Goal: Task Accomplishment & Management: Complete application form

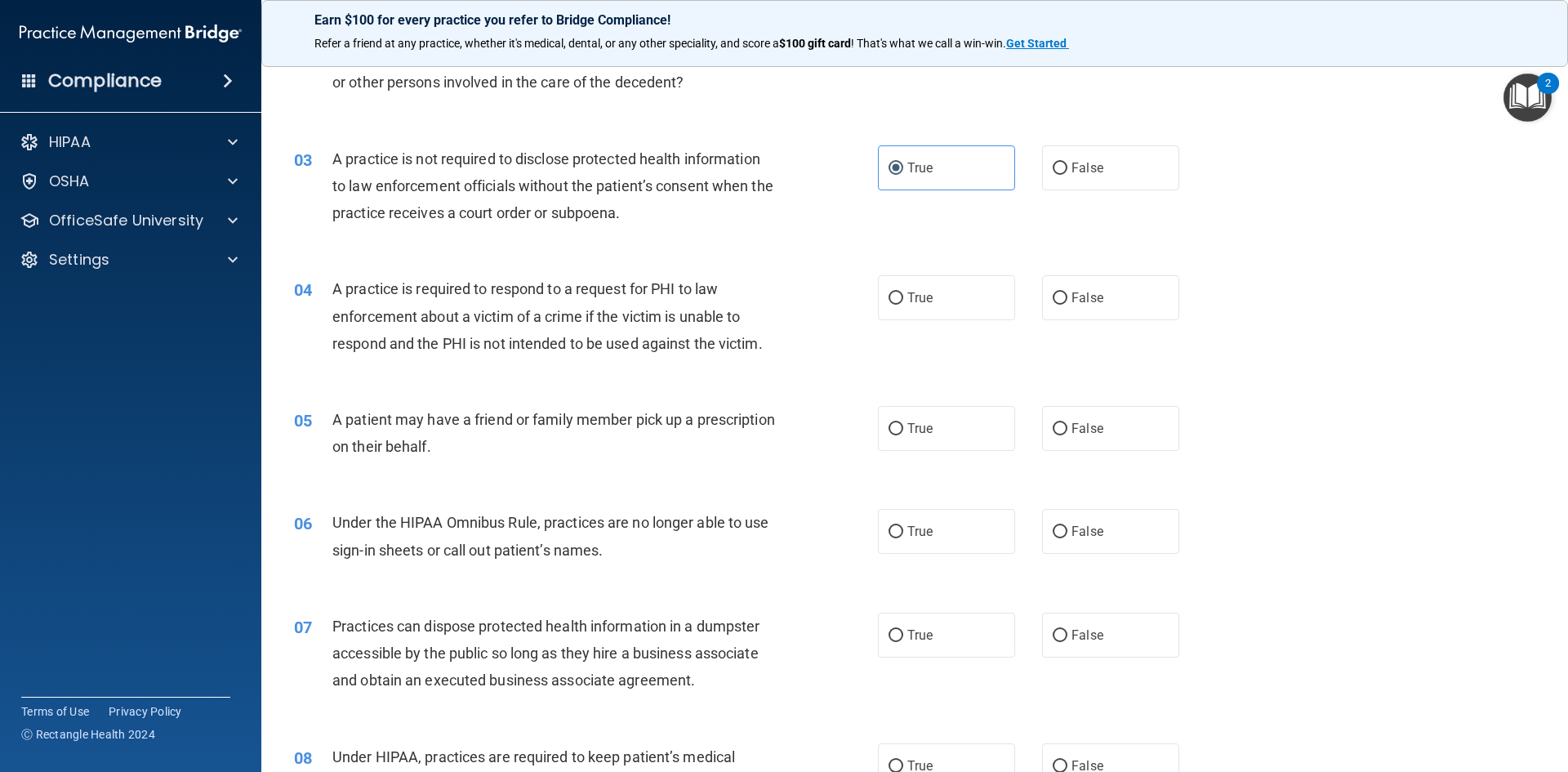
scroll to position [327, 0]
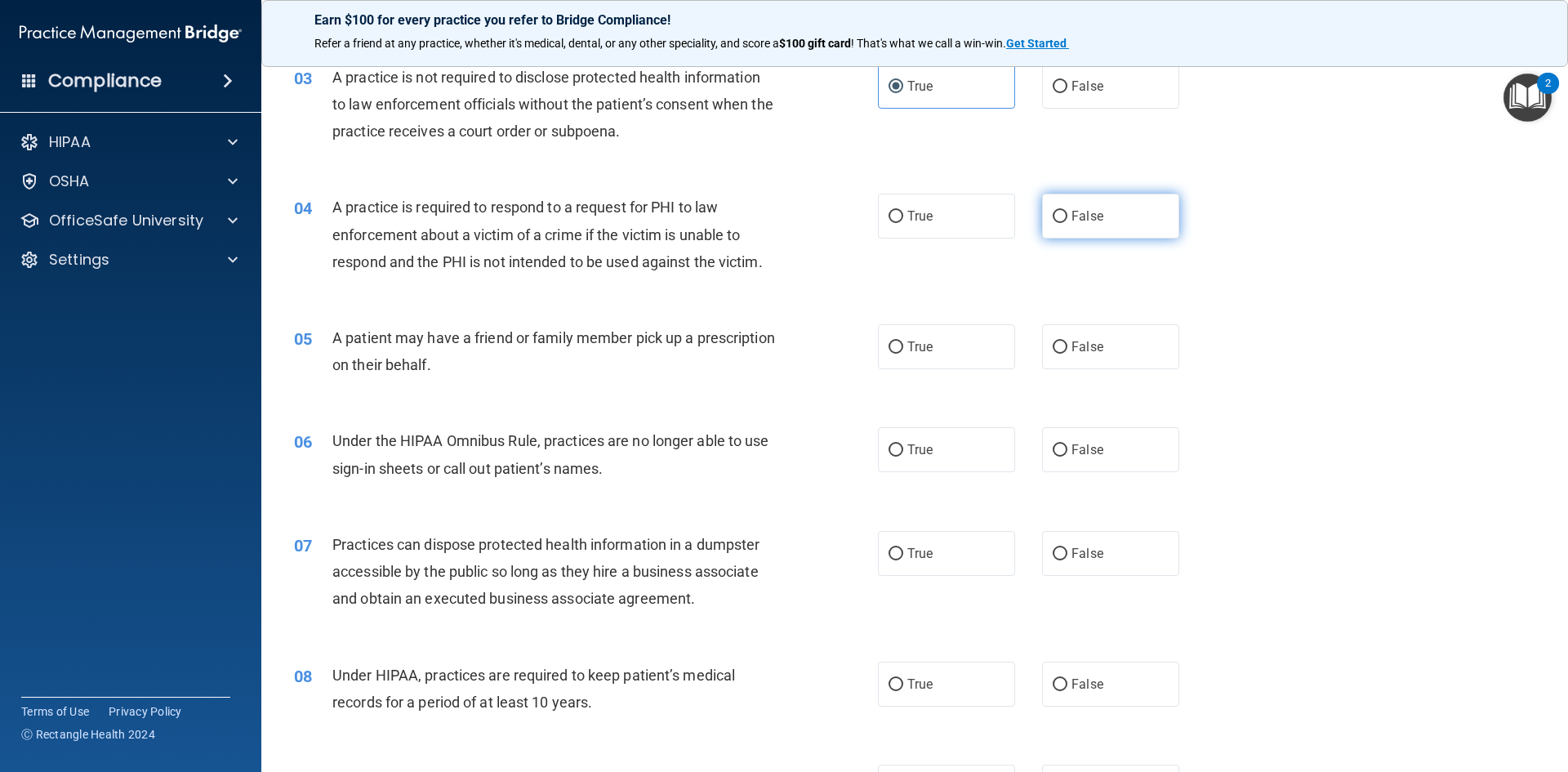
click at [1060, 218] on label "False" at bounding box center [1110, 215] width 137 height 45
click at [1060, 218] on input "False" at bounding box center [1060, 216] width 15 height 12
radio input "true"
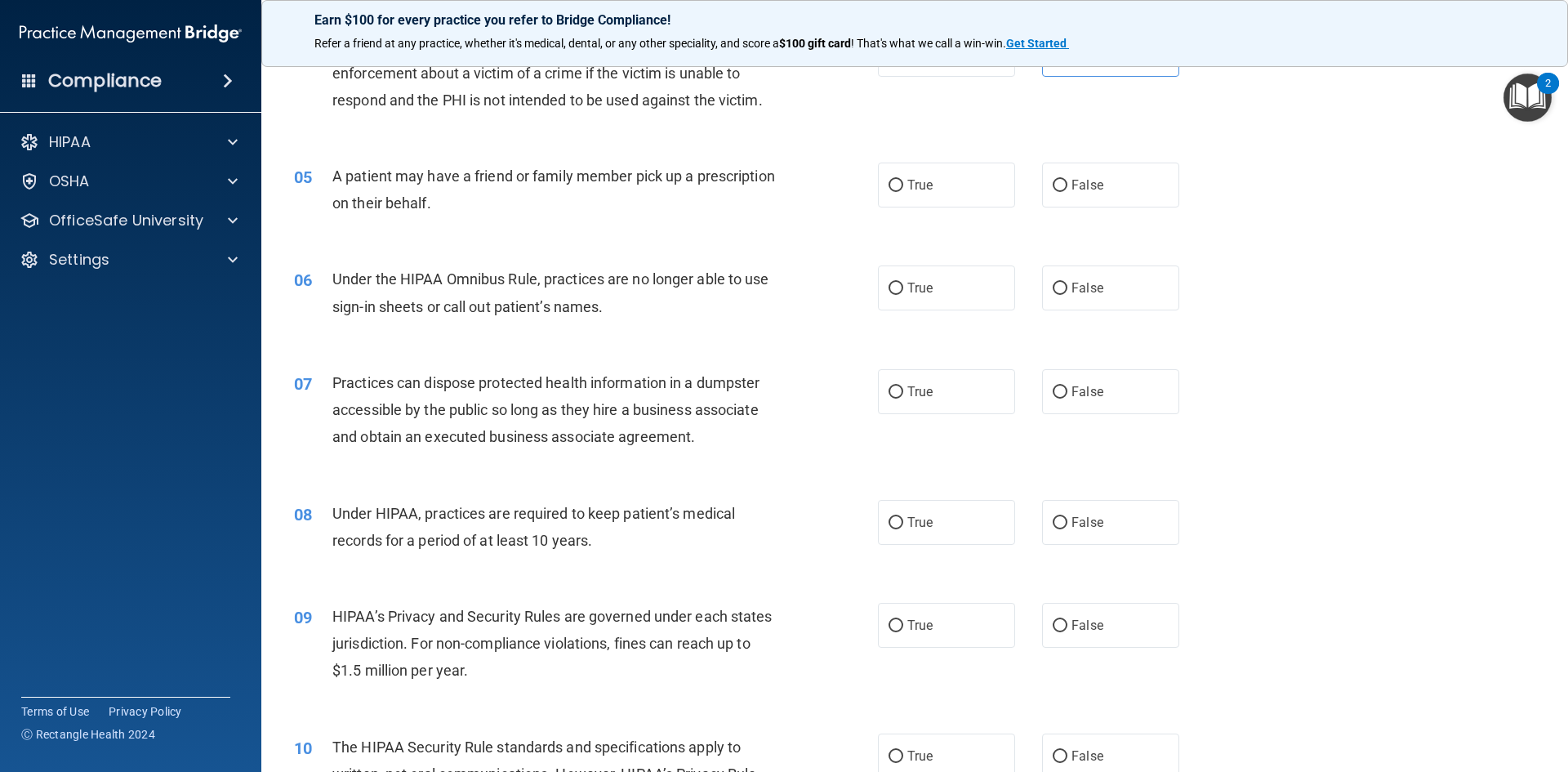
scroll to position [490, 0]
click at [880, 191] on label "True" at bounding box center [946, 183] width 137 height 45
click at [888, 191] on input "True" at bounding box center [896, 184] width 15 height 12
radio input "true"
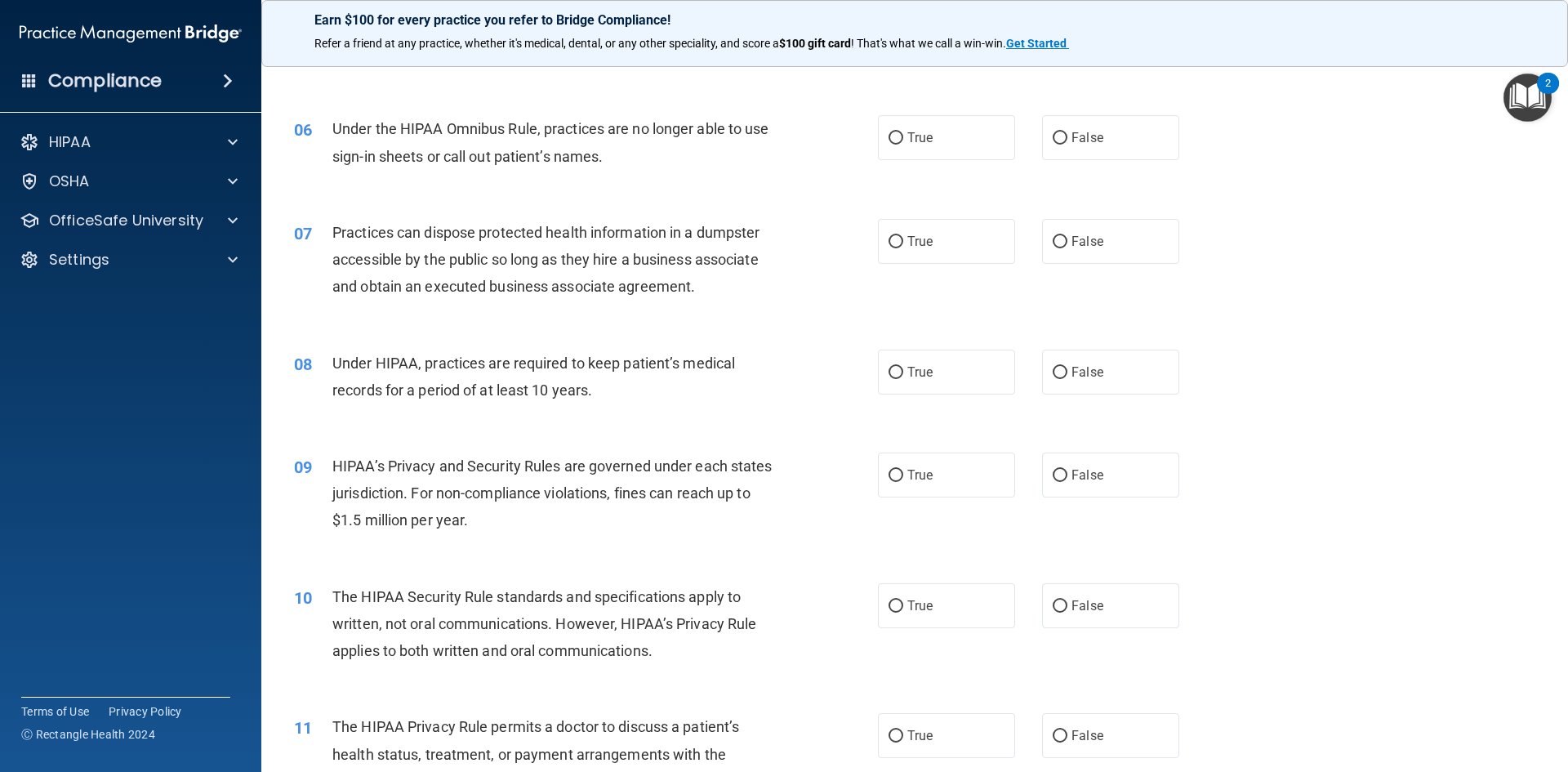
scroll to position [653, 0]
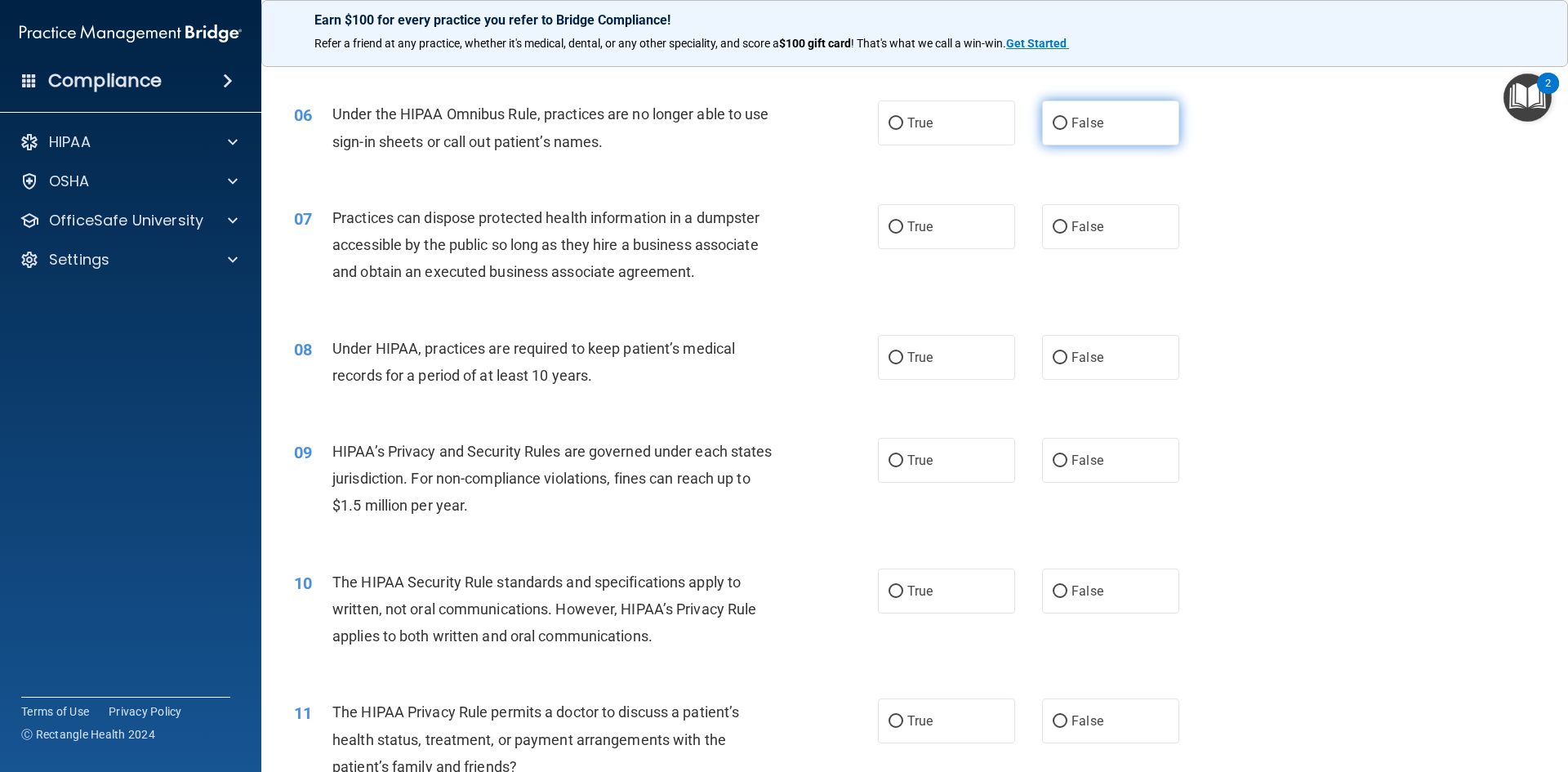
click at [1122, 115] on label "False" at bounding box center [1110, 122] width 137 height 45
click at [1067, 118] on input "False" at bounding box center [1060, 123] width 15 height 12
radio input "true"
click at [1103, 230] on label "False" at bounding box center [1110, 226] width 137 height 45
click at [1067, 230] on input "False" at bounding box center [1060, 227] width 15 height 12
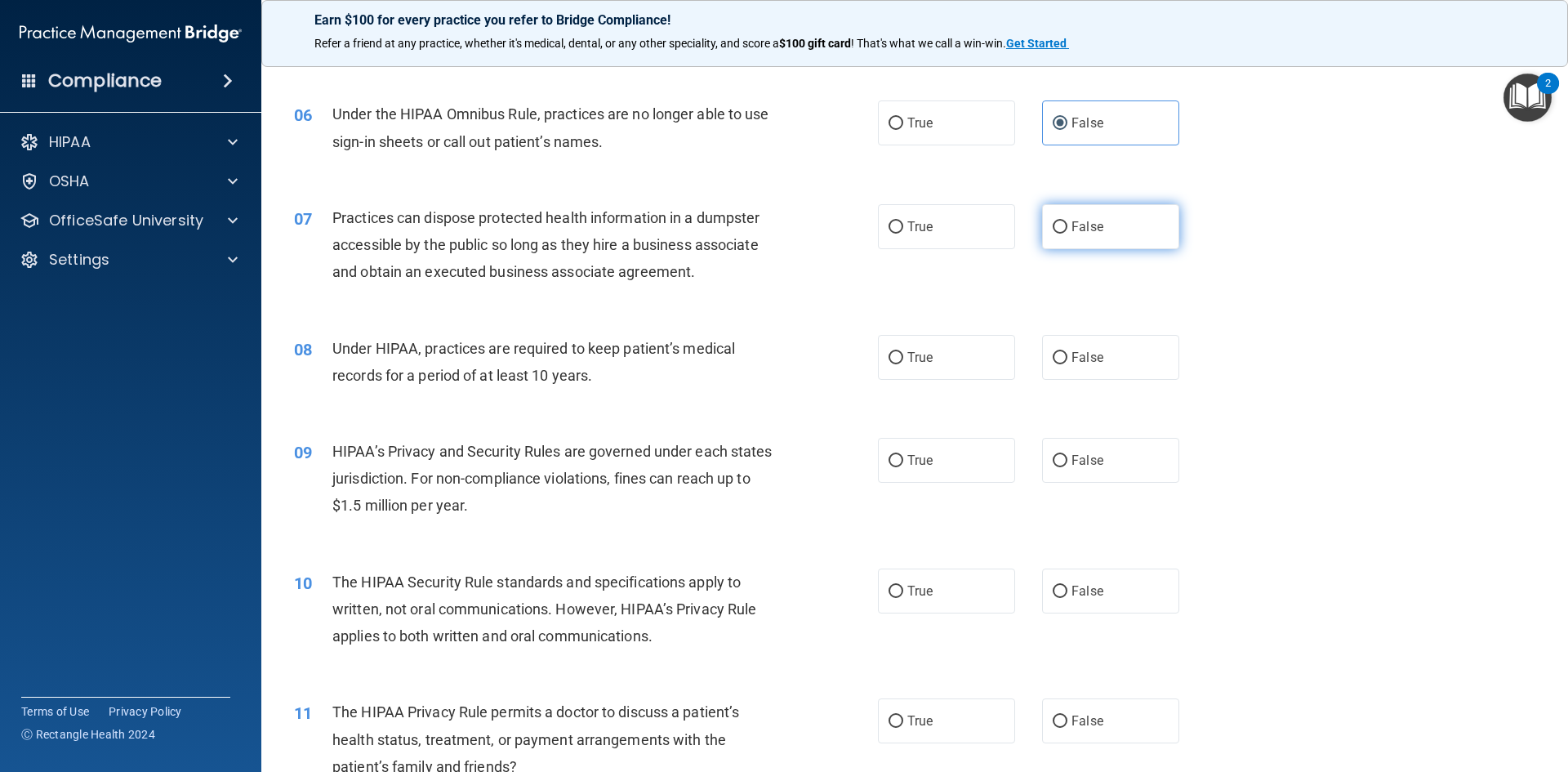
radio input "true"
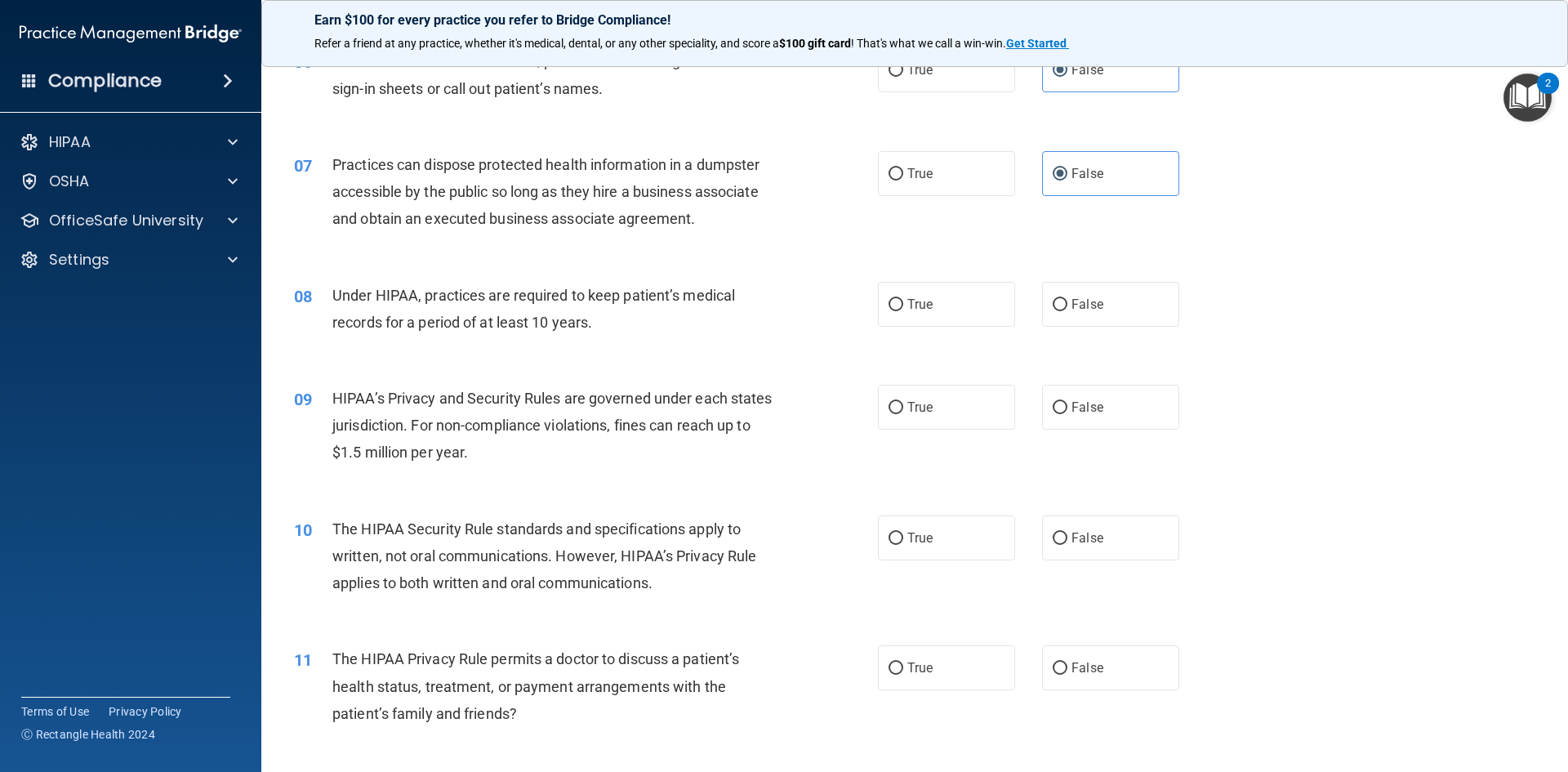
scroll to position [735, 0]
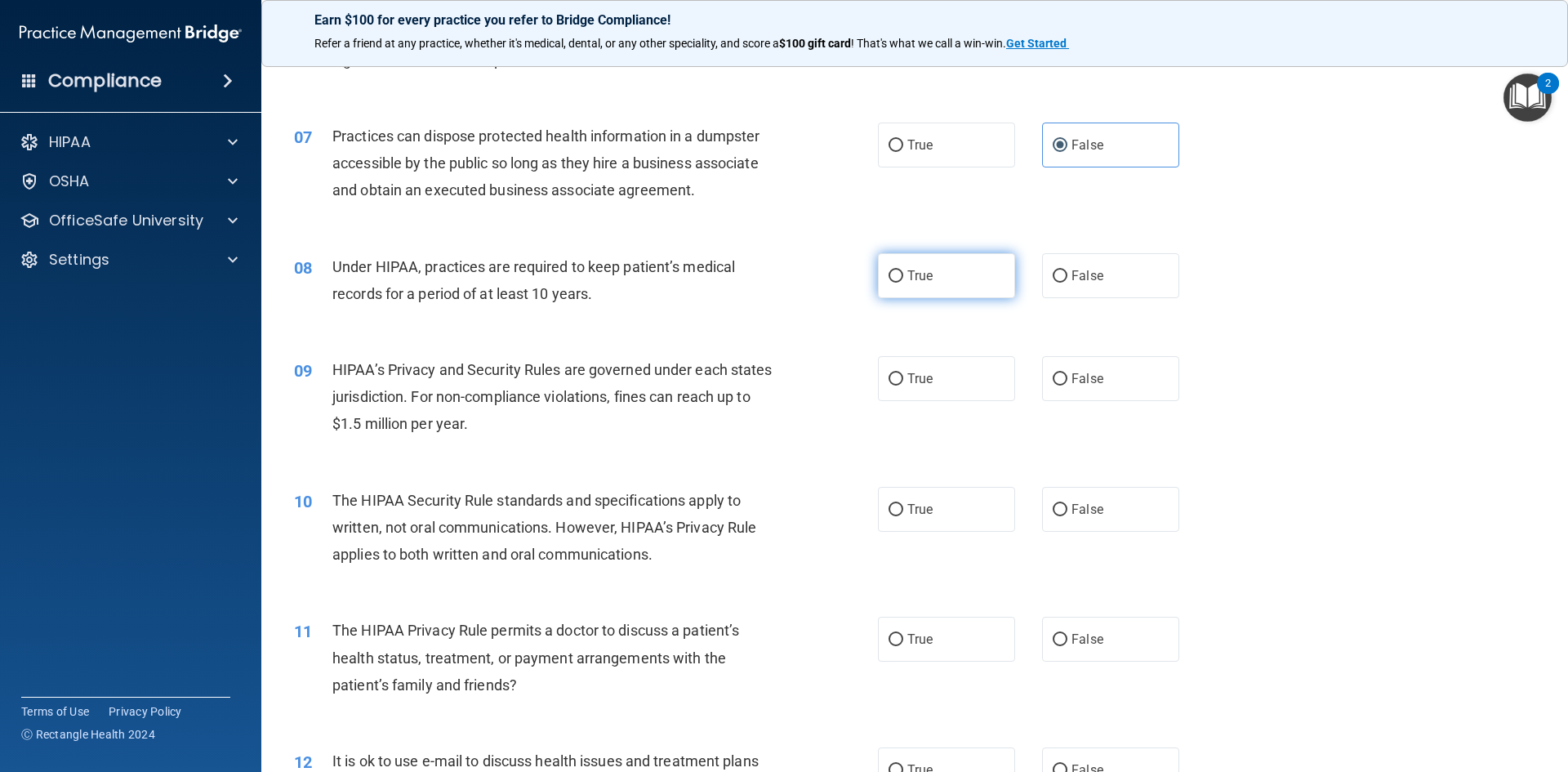
click at [946, 285] on label "True" at bounding box center [946, 275] width 137 height 45
click at [903, 283] on input "True" at bounding box center [896, 276] width 15 height 12
radio input "true"
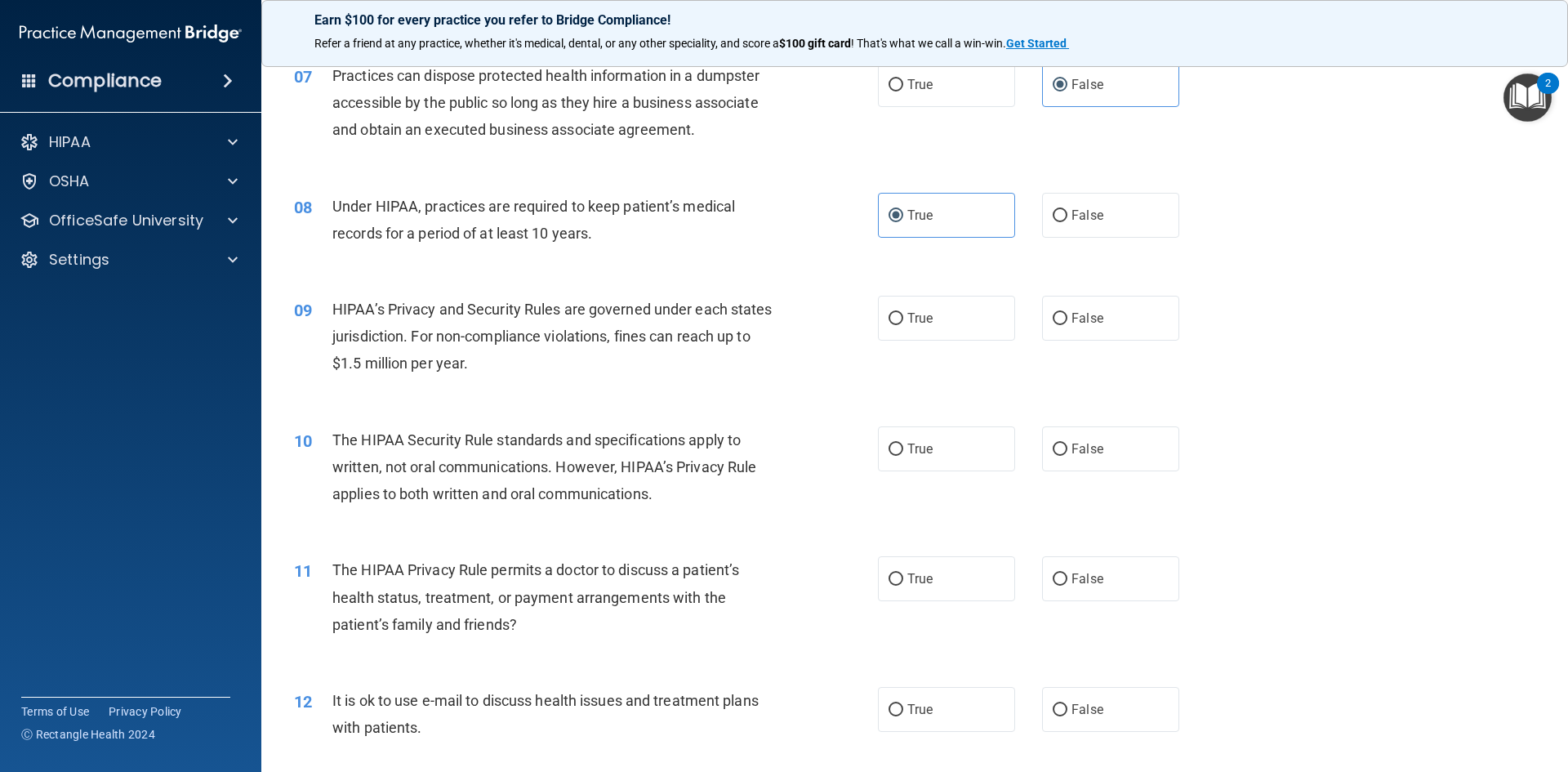
scroll to position [981, 0]
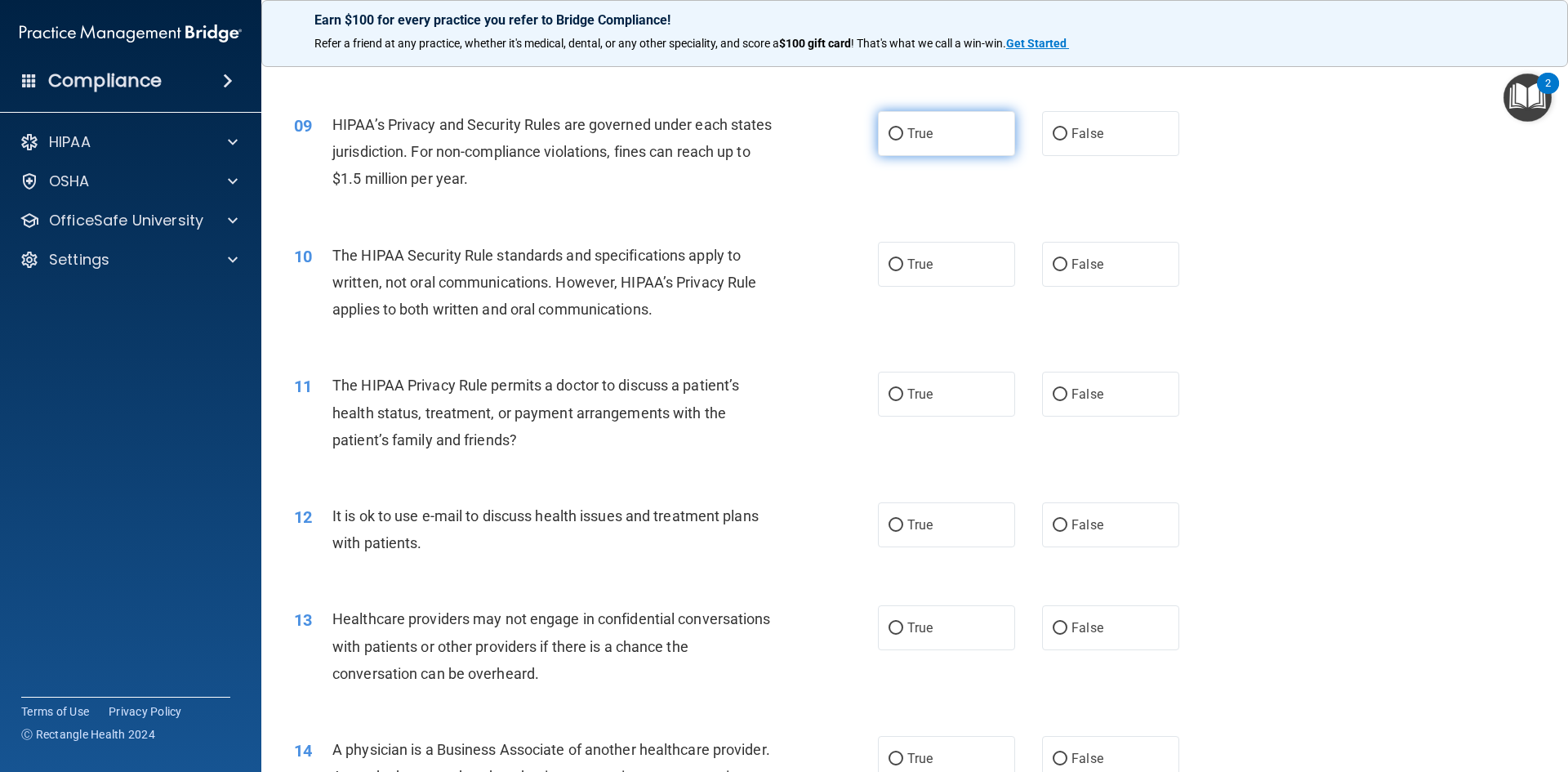
click at [907, 138] on span "True" at bounding box center [920, 134] width 26 height 15
click at [903, 138] on input "True" at bounding box center [896, 134] width 15 height 12
radio input "true"
click at [899, 272] on label "True" at bounding box center [946, 264] width 137 height 45
click at [899, 271] on input "True" at bounding box center [896, 265] width 15 height 12
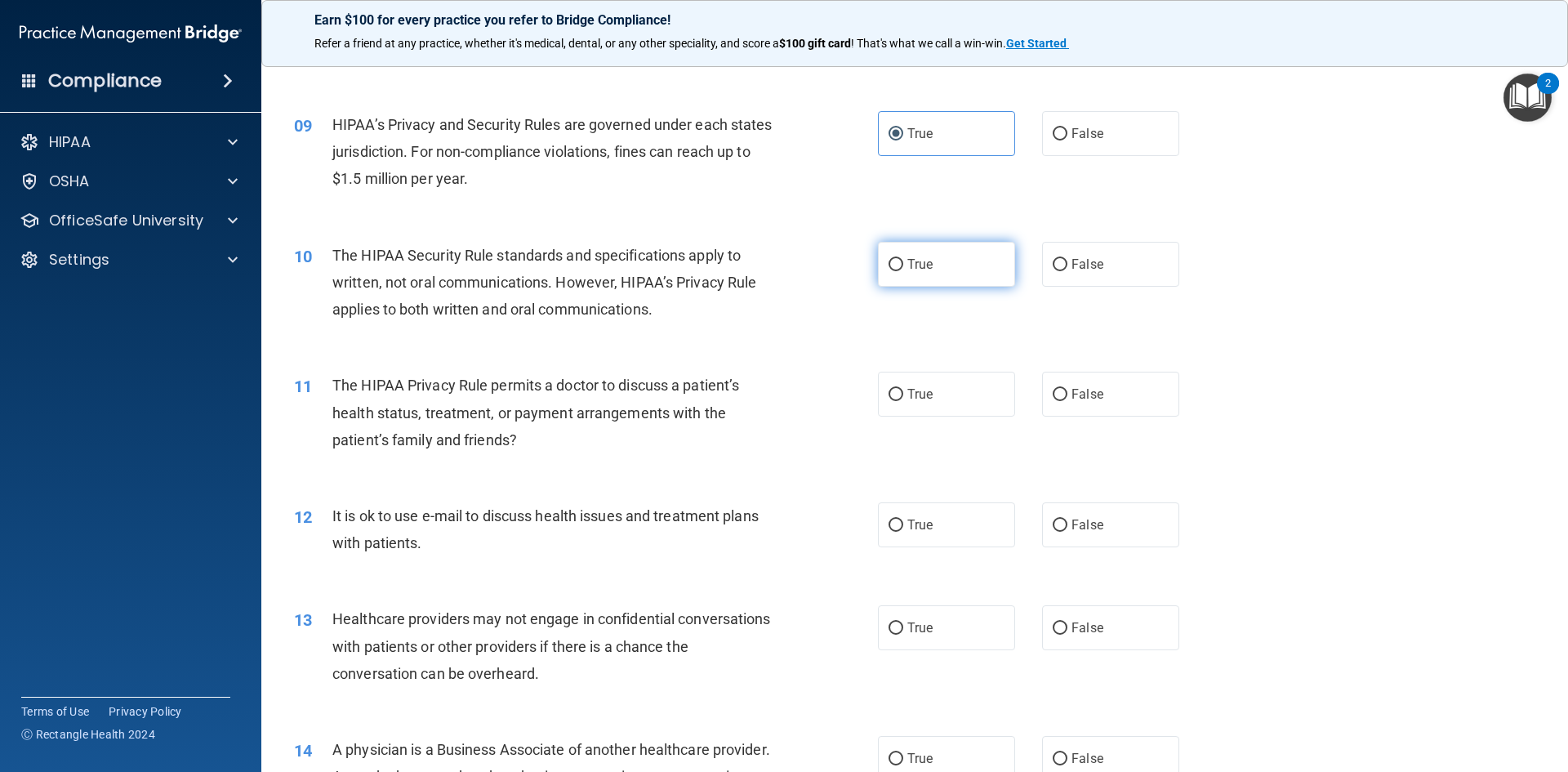
radio input "true"
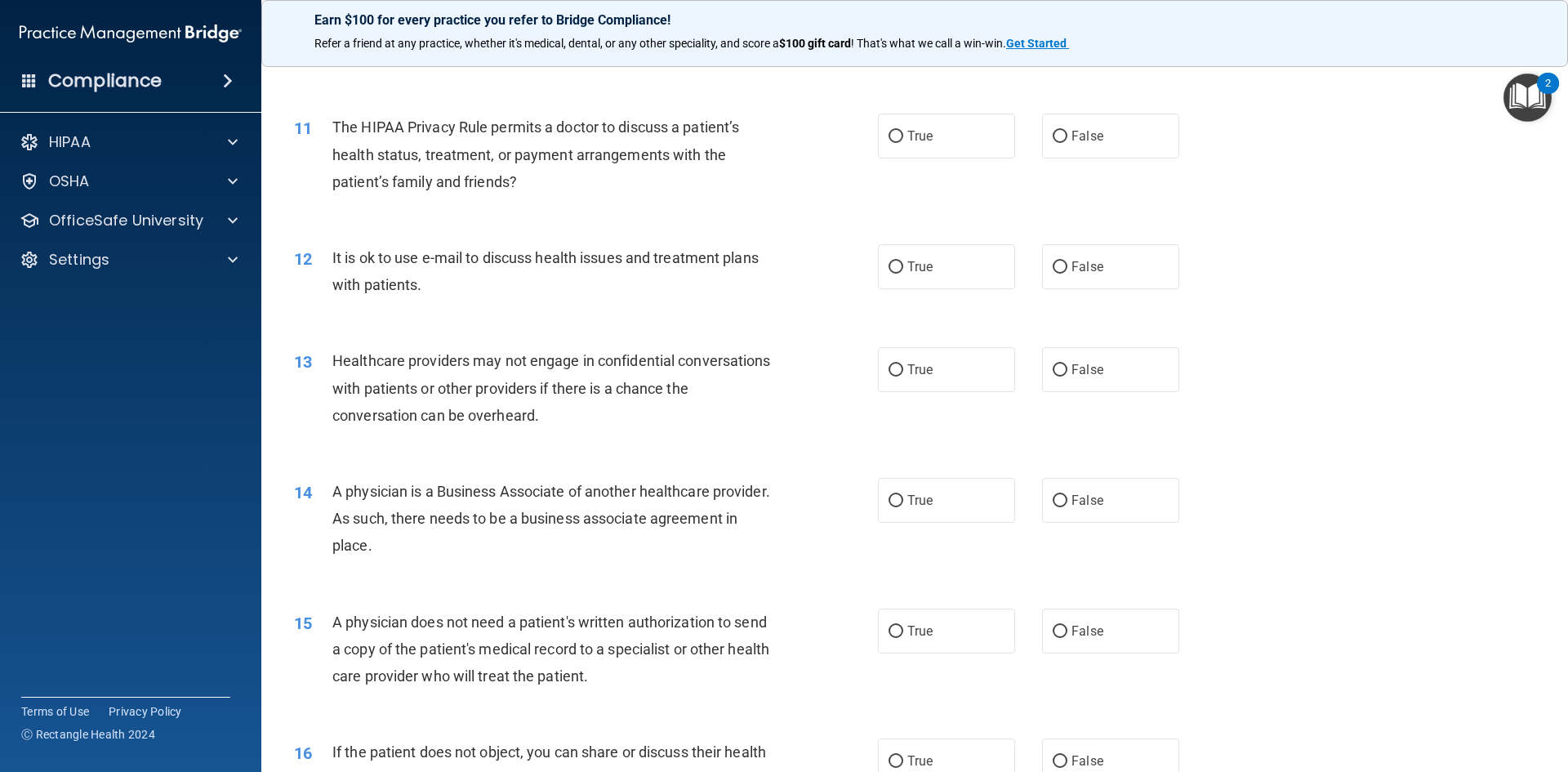
scroll to position [1144, 0]
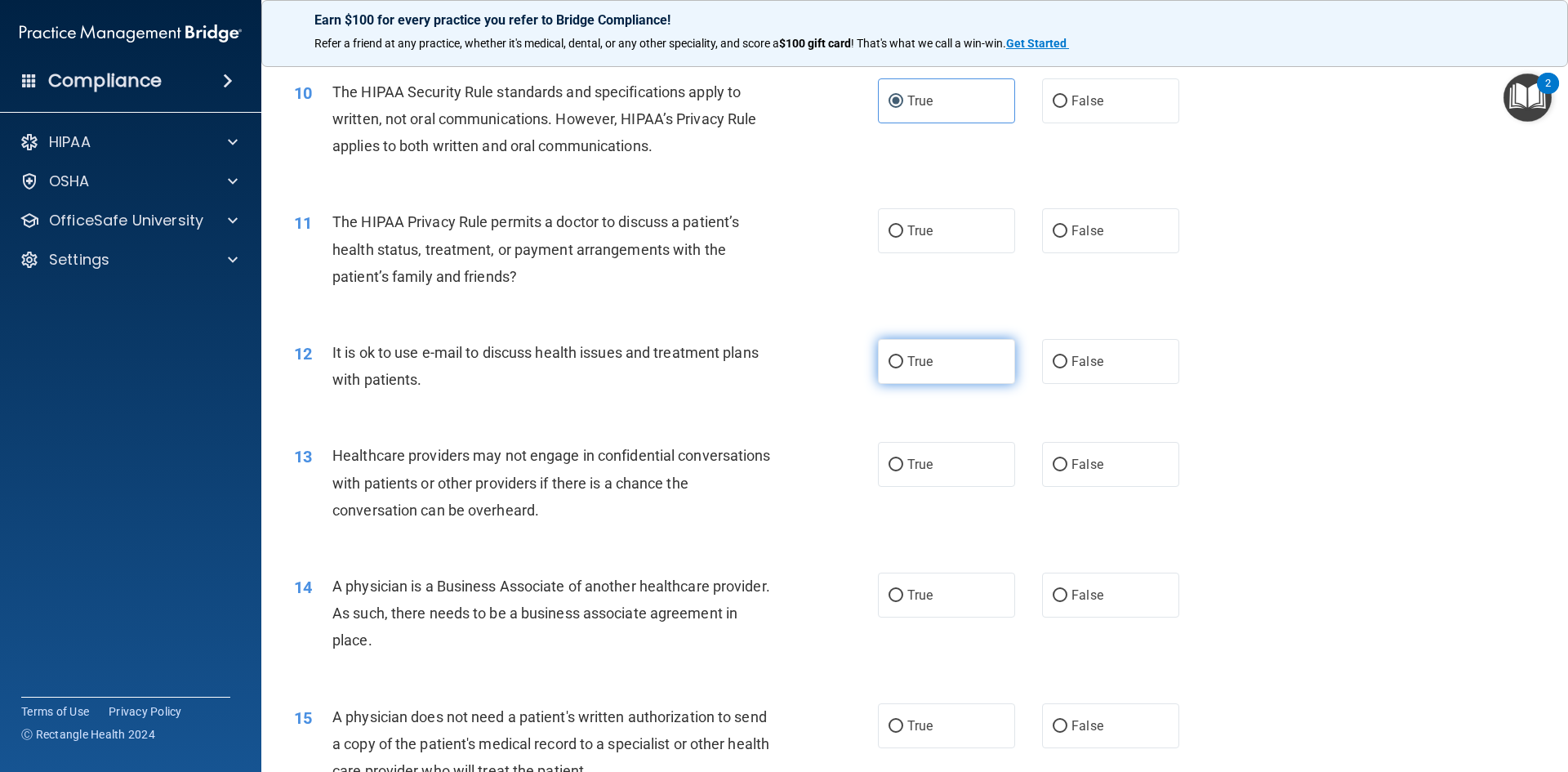
click at [959, 357] on label "True" at bounding box center [946, 360] width 137 height 45
click at [903, 357] on input "True" at bounding box center [896, 362] width 15 height 12
radio input "true"
click at [1092, 238] on label "False" at bounding box center [1110, 230] width 137 height 45
click at [1067, 238] on input "False" at bounding box center [1060, 231] width 15 height 12
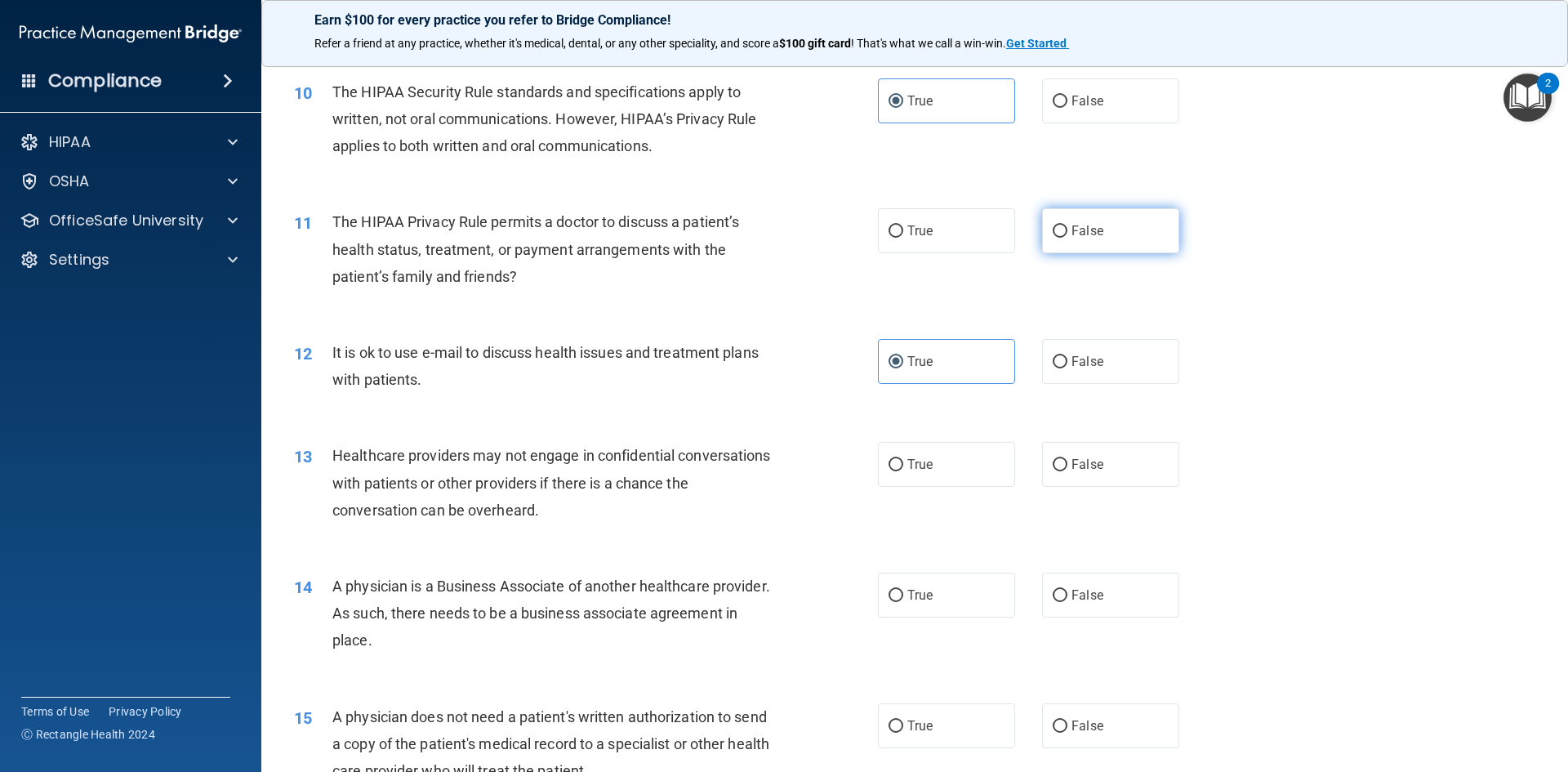
radio input "true"
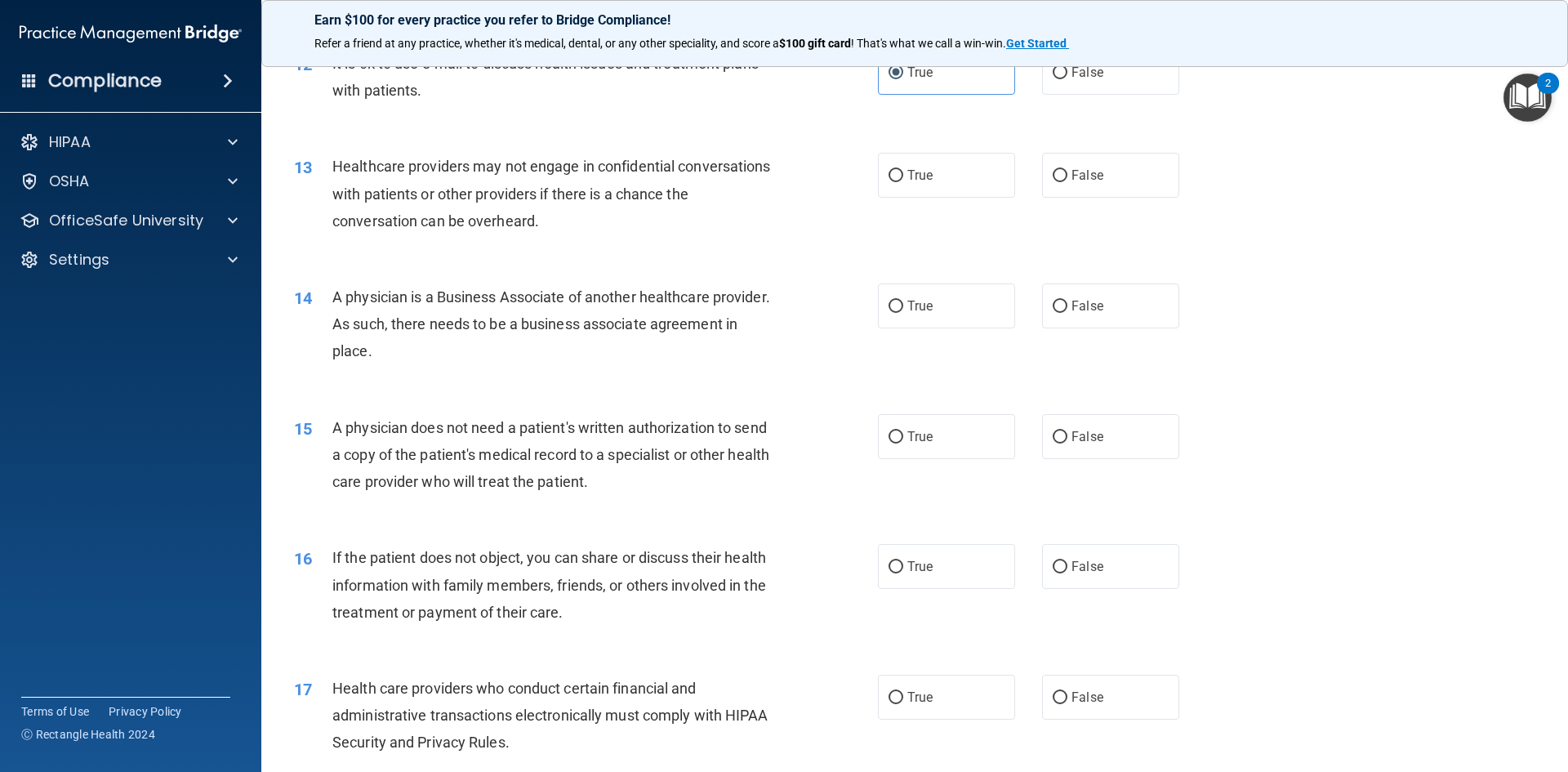
scroll to position [1470, 0]
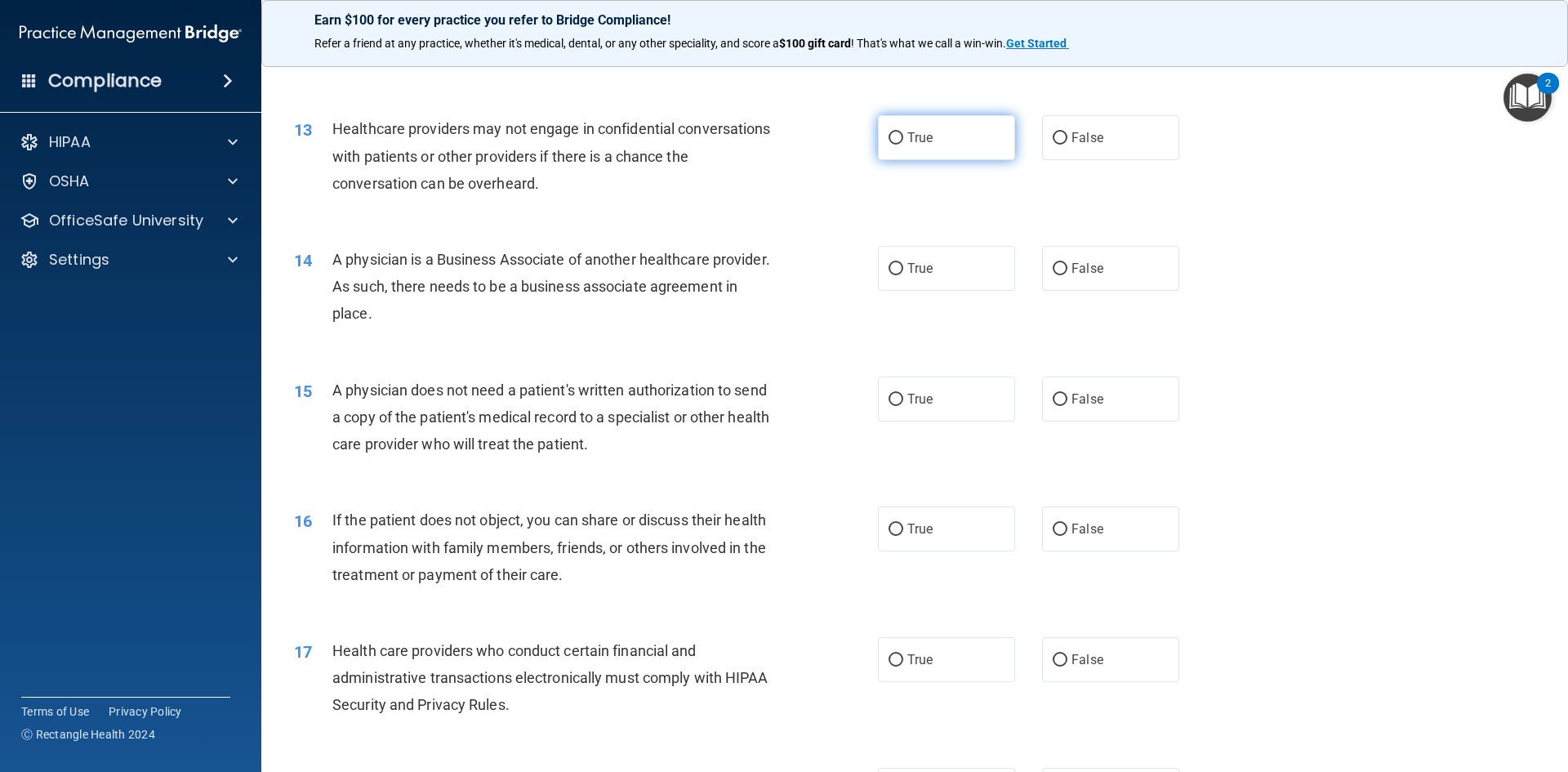
click at [967, 148] on label "True" at bounding box center [946, 137] width 137 height 45
click at [903, 144] on input "True" at bounding box center [896, 138] width 15 height 12
radio input "true"
click at [924, 284] on label "True" at bounding box center [946, 267] width 137 height 45
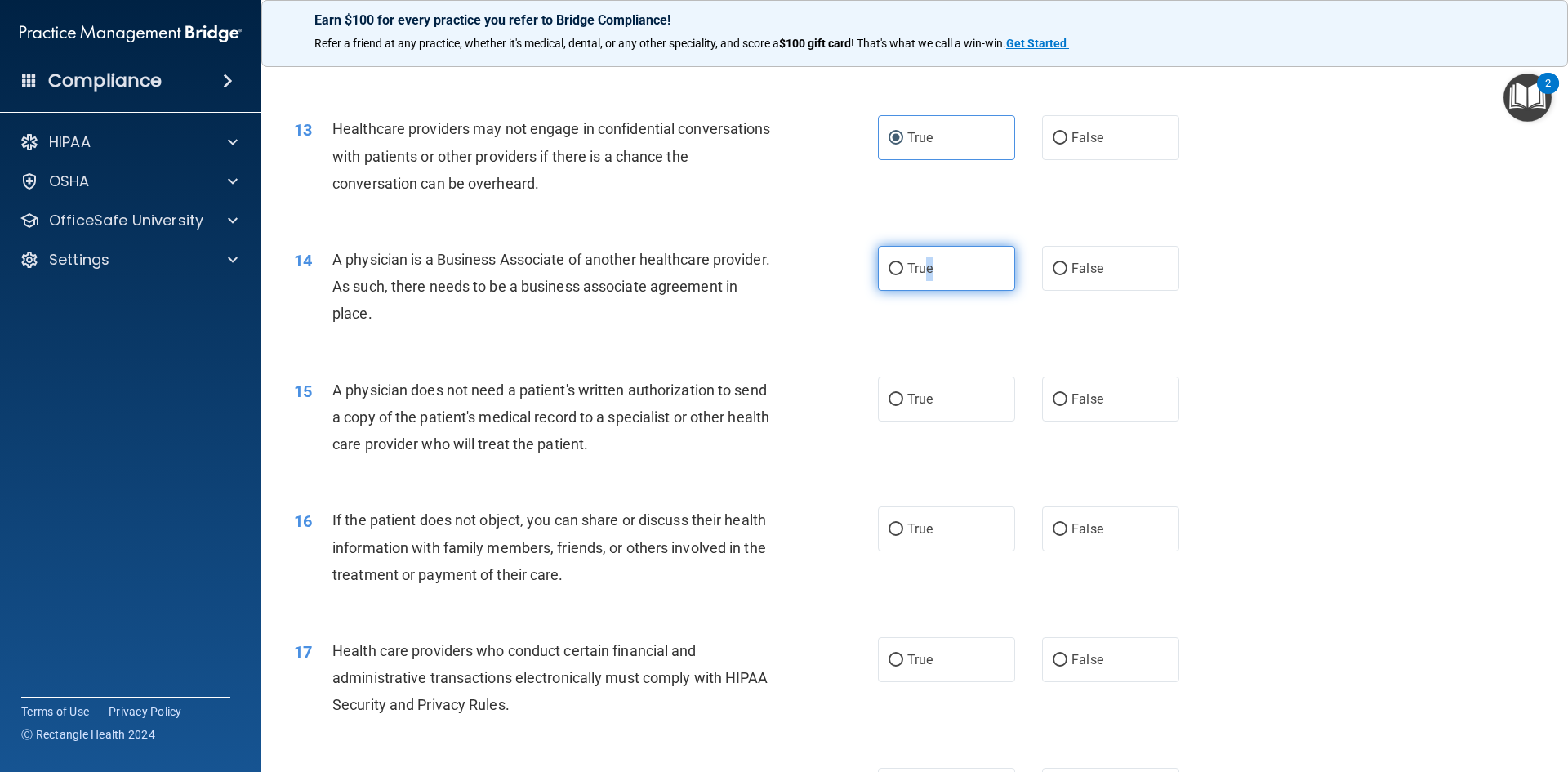
click at [922, 284] on label "True" at bounding box center [946, 267] width 137 height 45
click at [903, 275] on input "True" at bounding box center [896, 268] width 15 height 12
radio input "true"
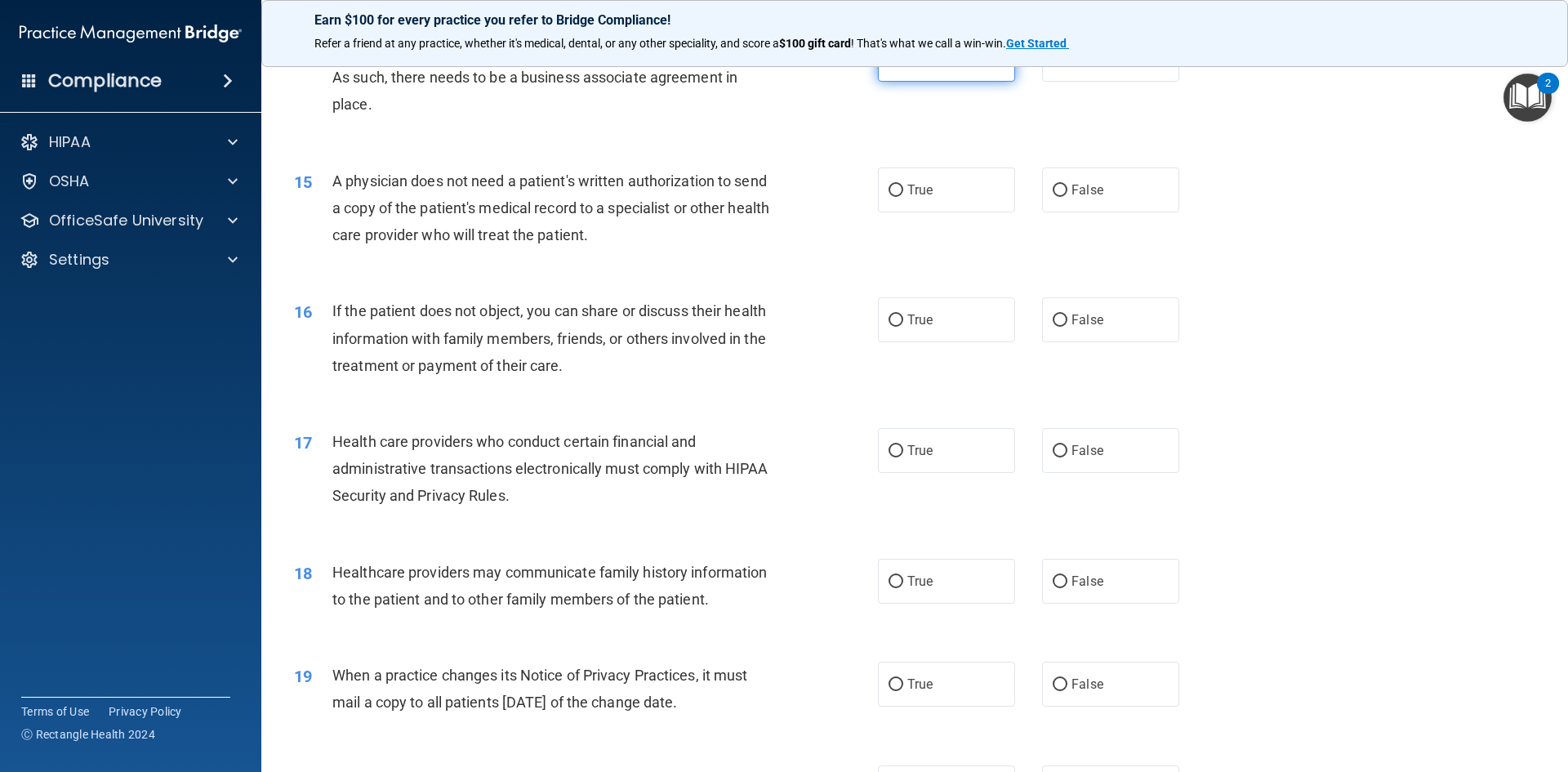
scroll to position [1716, 0]
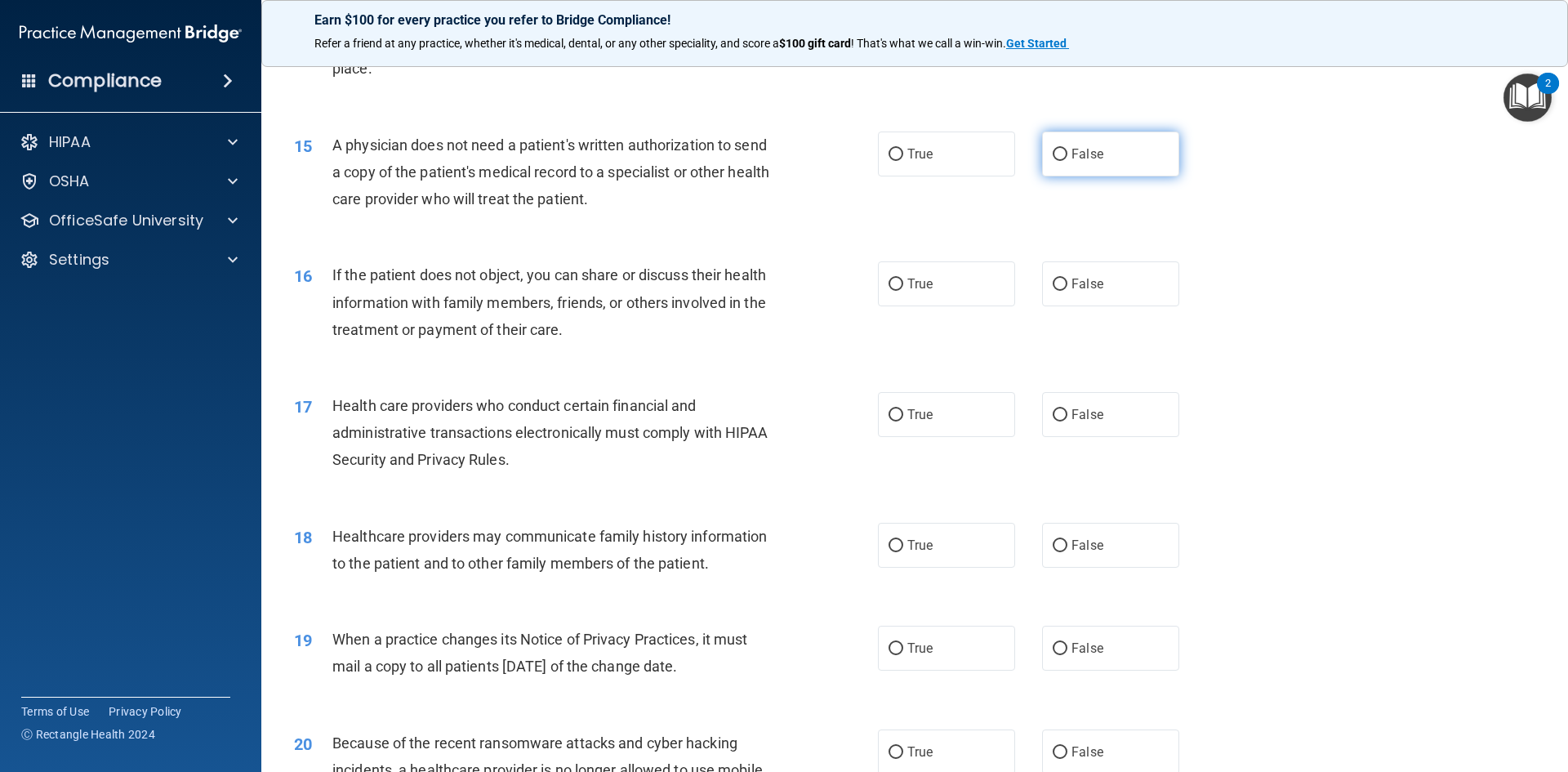
click at [1052, 150] on input "False" at bounding box center [1060, 155] width 15 height 12
radio input "true"
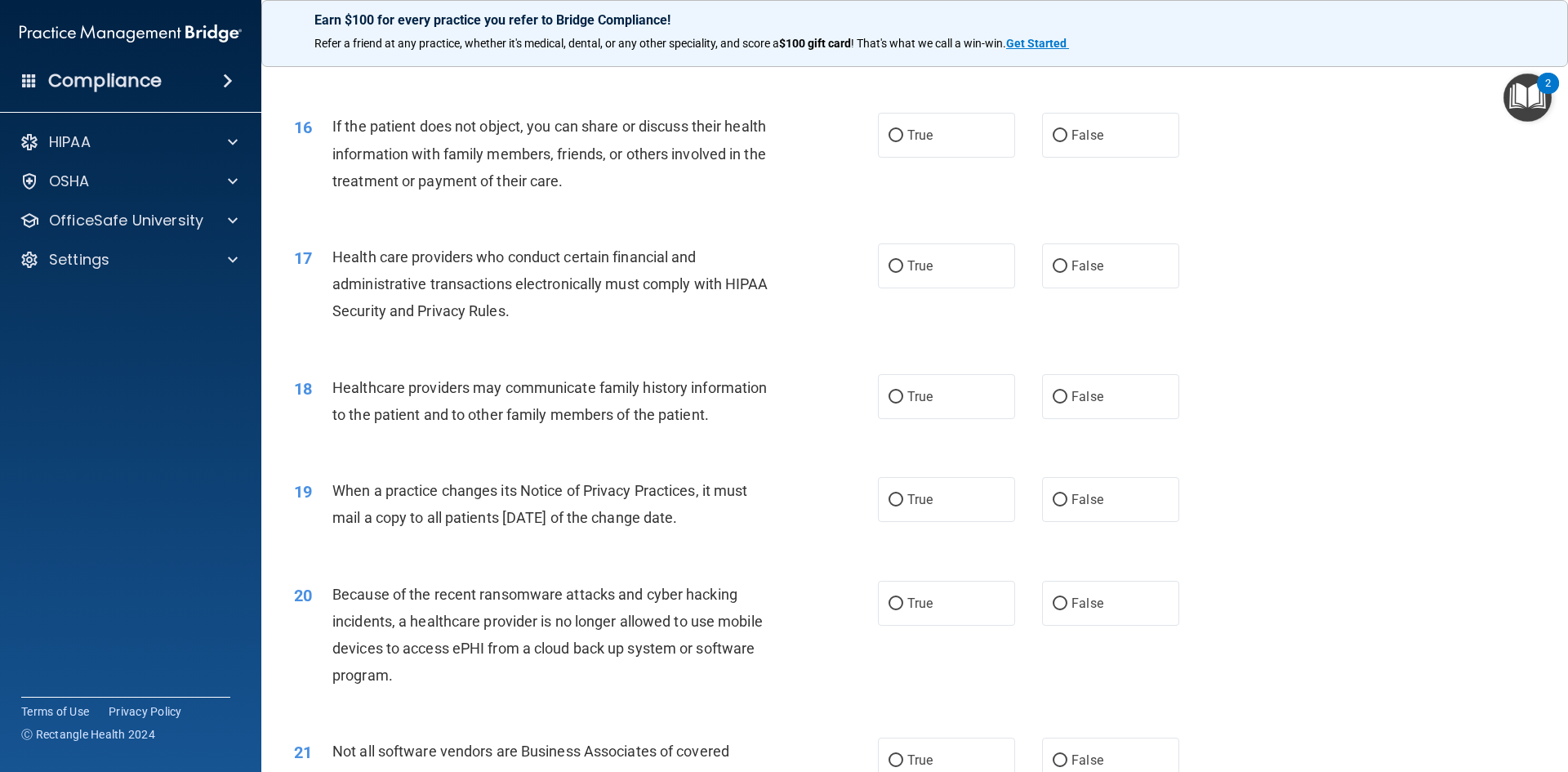
scroll to position [1879, 0]
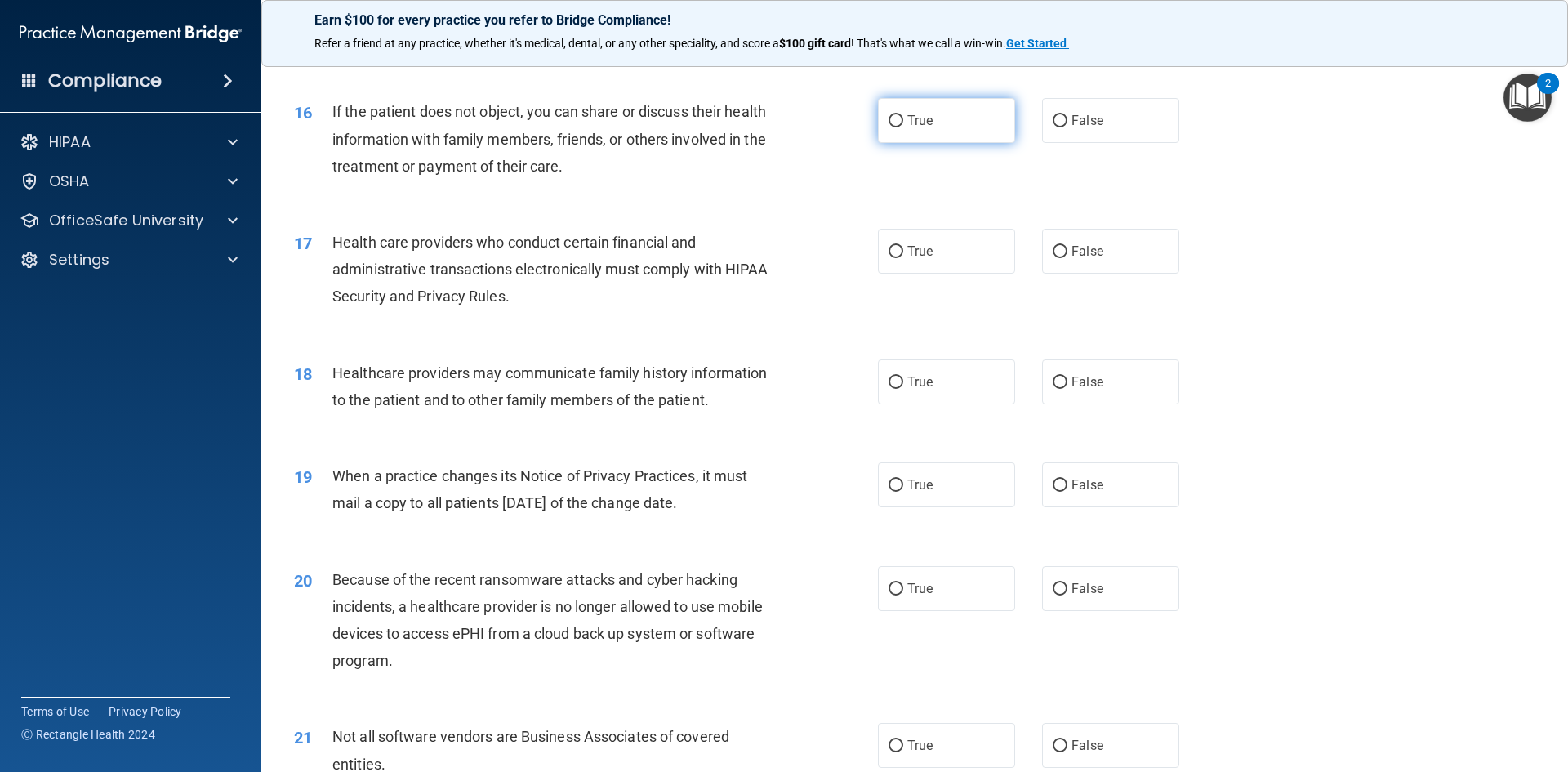
click at [939, 138] on label "True" at bounding box center [946, 119] width 137 height 45
click at [903, 127] on input "True" at bounding box center [896, 120] width 15 height 12
radio input "true"
click at [908, 269] on label "True" at bounding box center [946, 250] width 137 height 45
click at [903, 258] on input "True" at bounding box center [896, 251] width 15 height 12
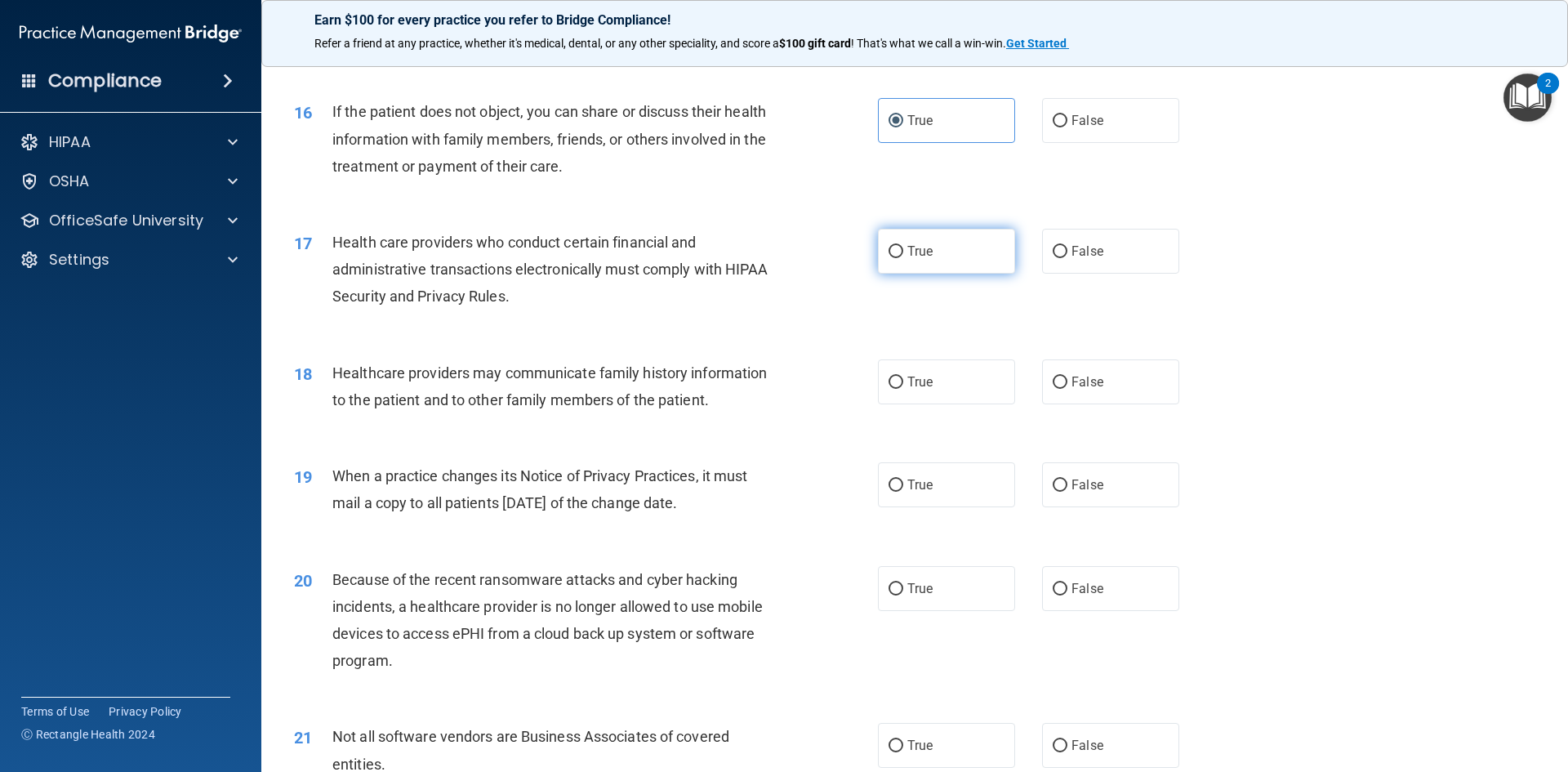
radio input "true"
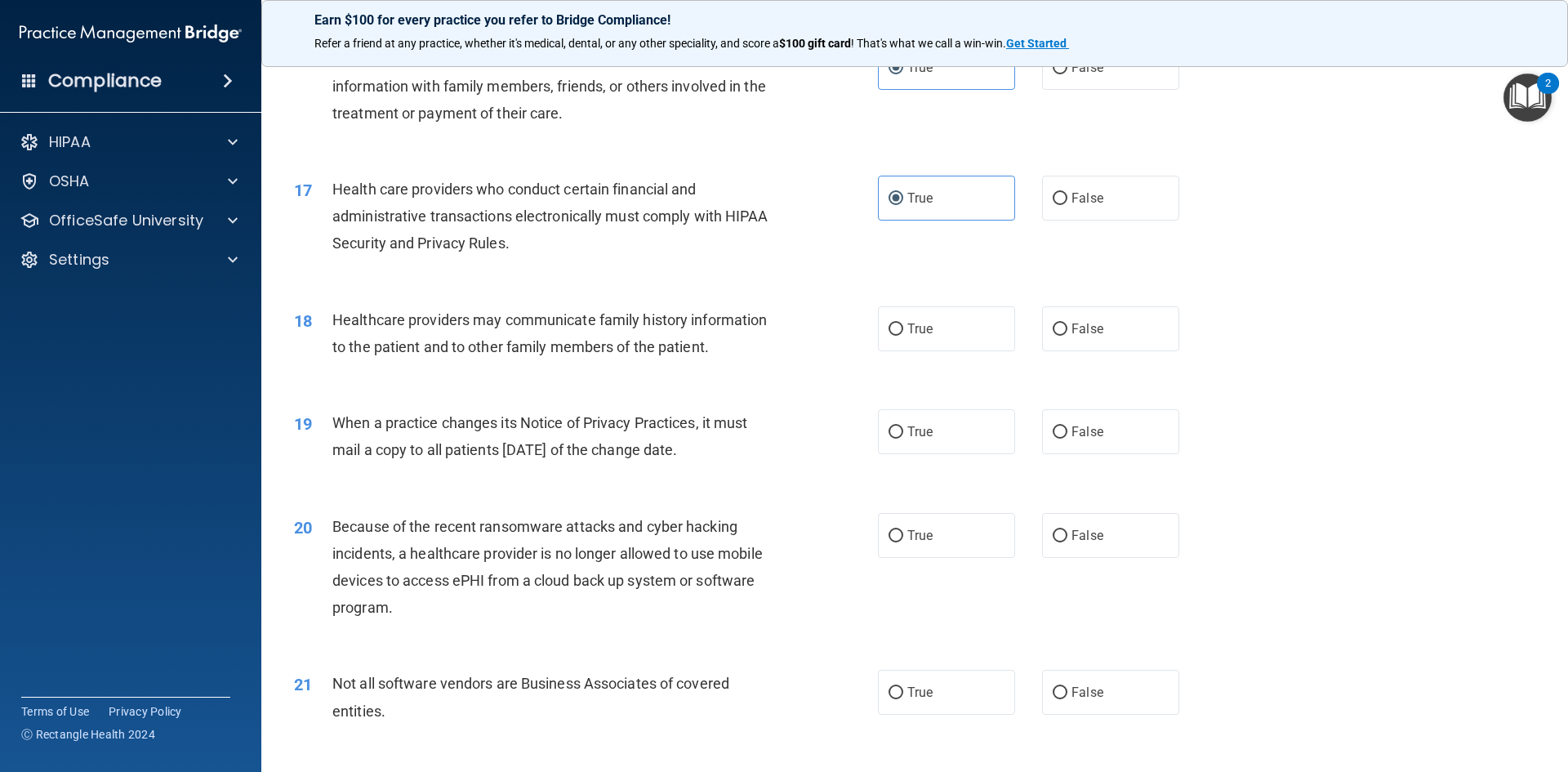
scroll to position [1960, 0]
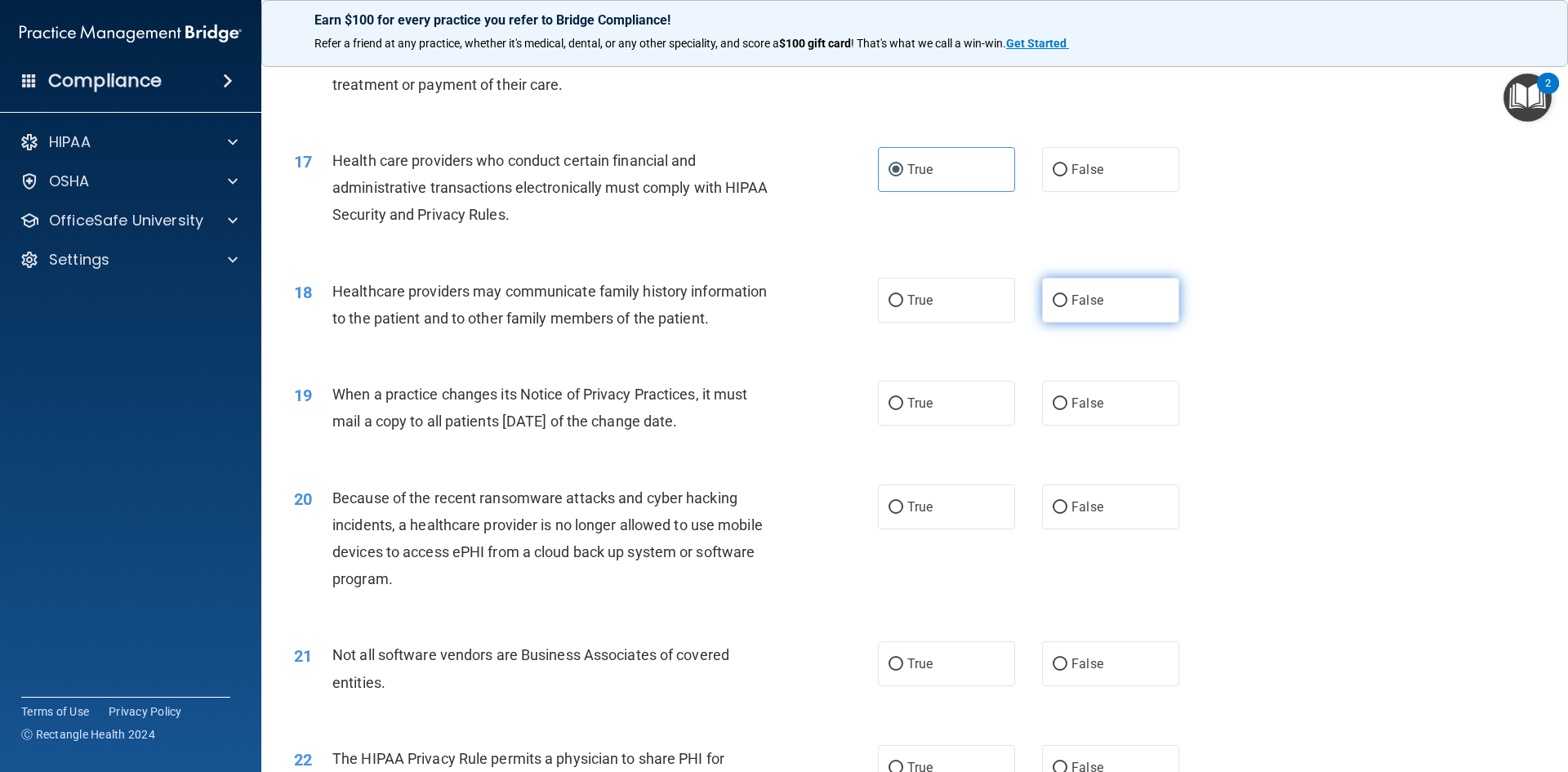
click at [1117, 315] on label "False" at bounding box center [1110, 300] width 137 height 45
click at [1067, 307] on input "False" at bounding box center [1060, 301] width 15 height 12
radio input "true"
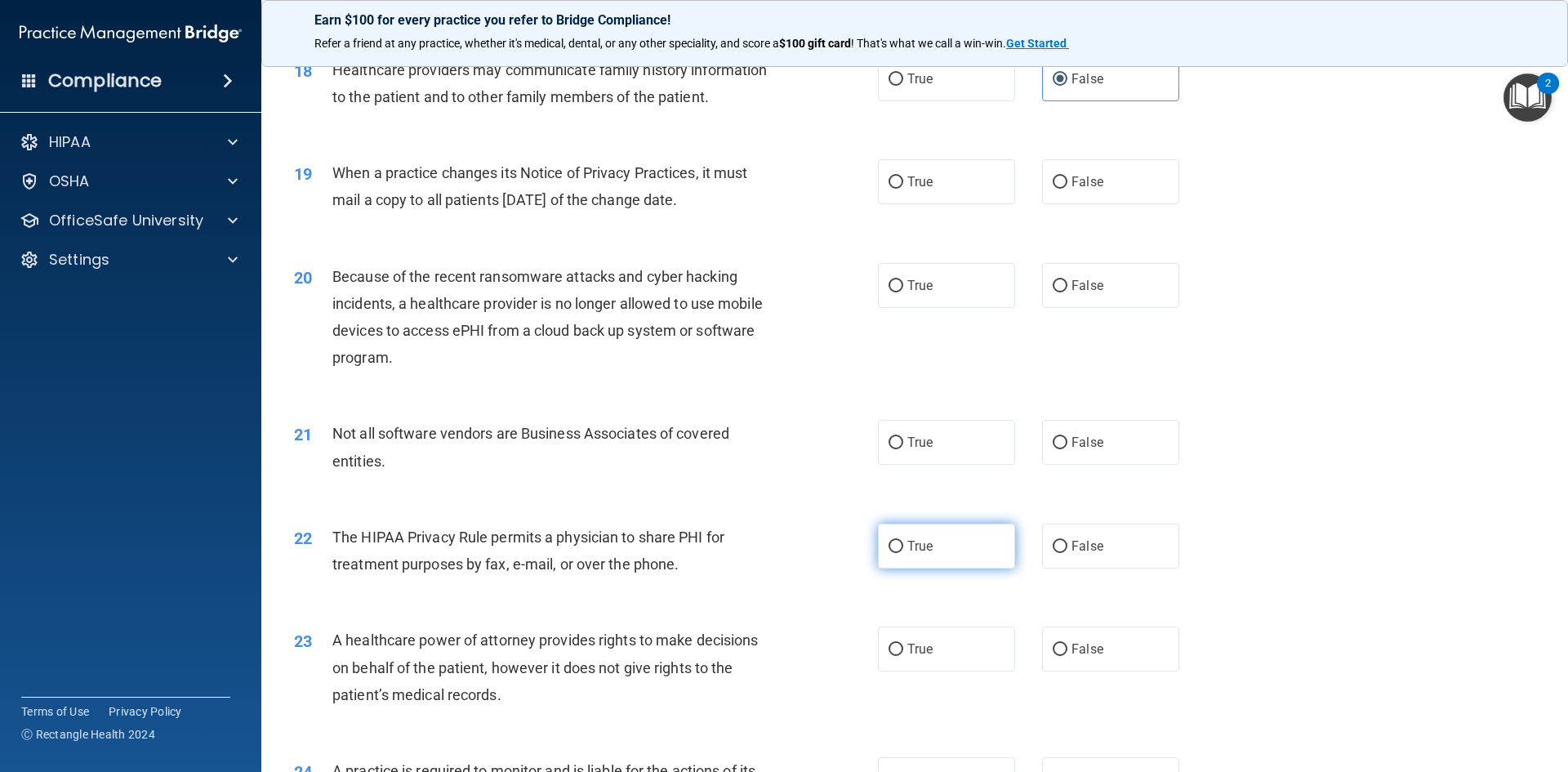
scroll to position [2205, 0]
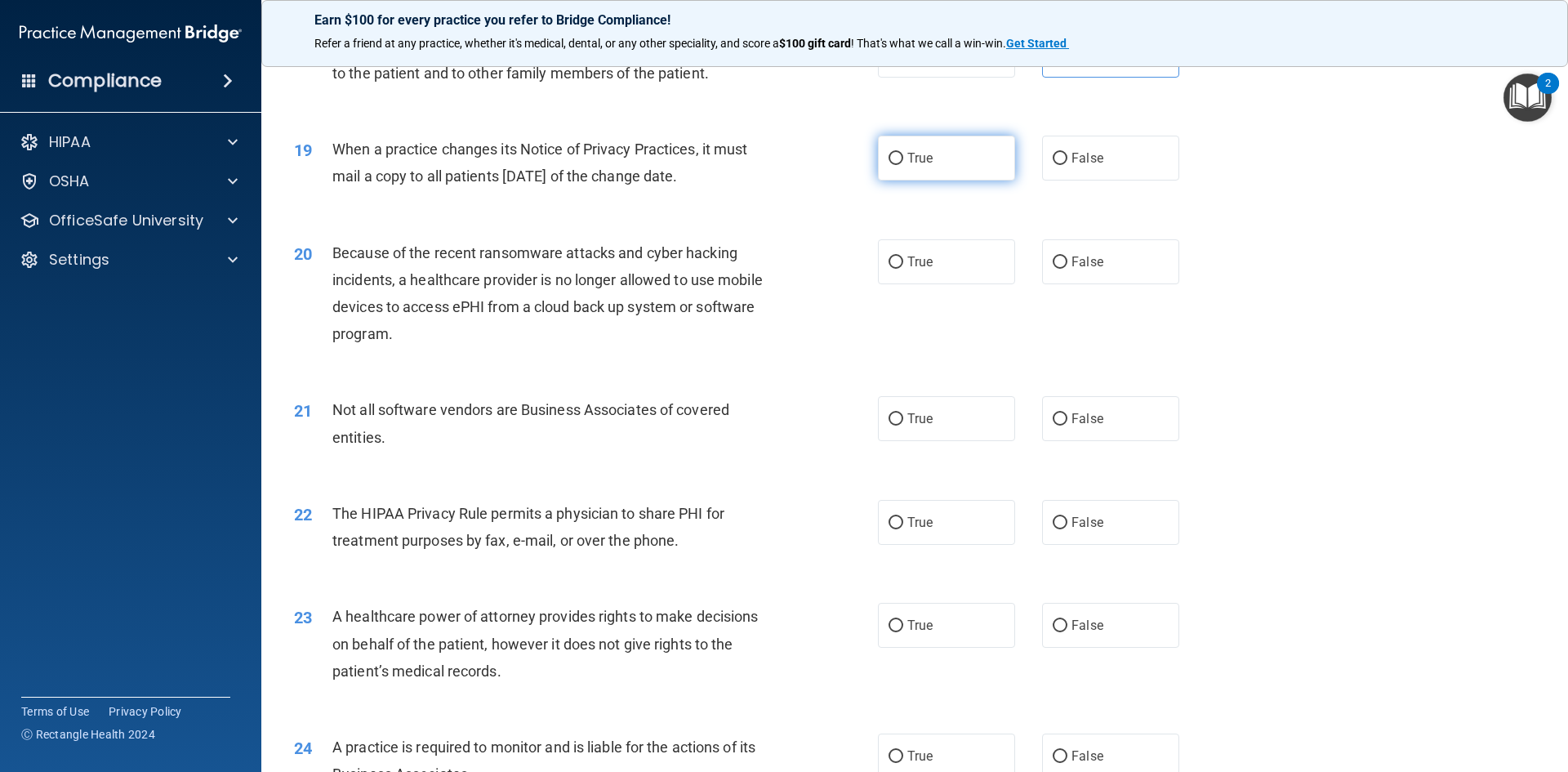
click at [907, 147] on label "True" at bounding box center [946, 157] width 137 height 45
click at [903, 153] on input "True" at bounding box center [896, 158] width 15 height 12
radio input "true"
click at [1109, 269] on label "False" at bounding box center [1110, 261] width 137 height 45
click at [1067, 268] on input "False" at bounding box center [1060, 262] width 15 height 12
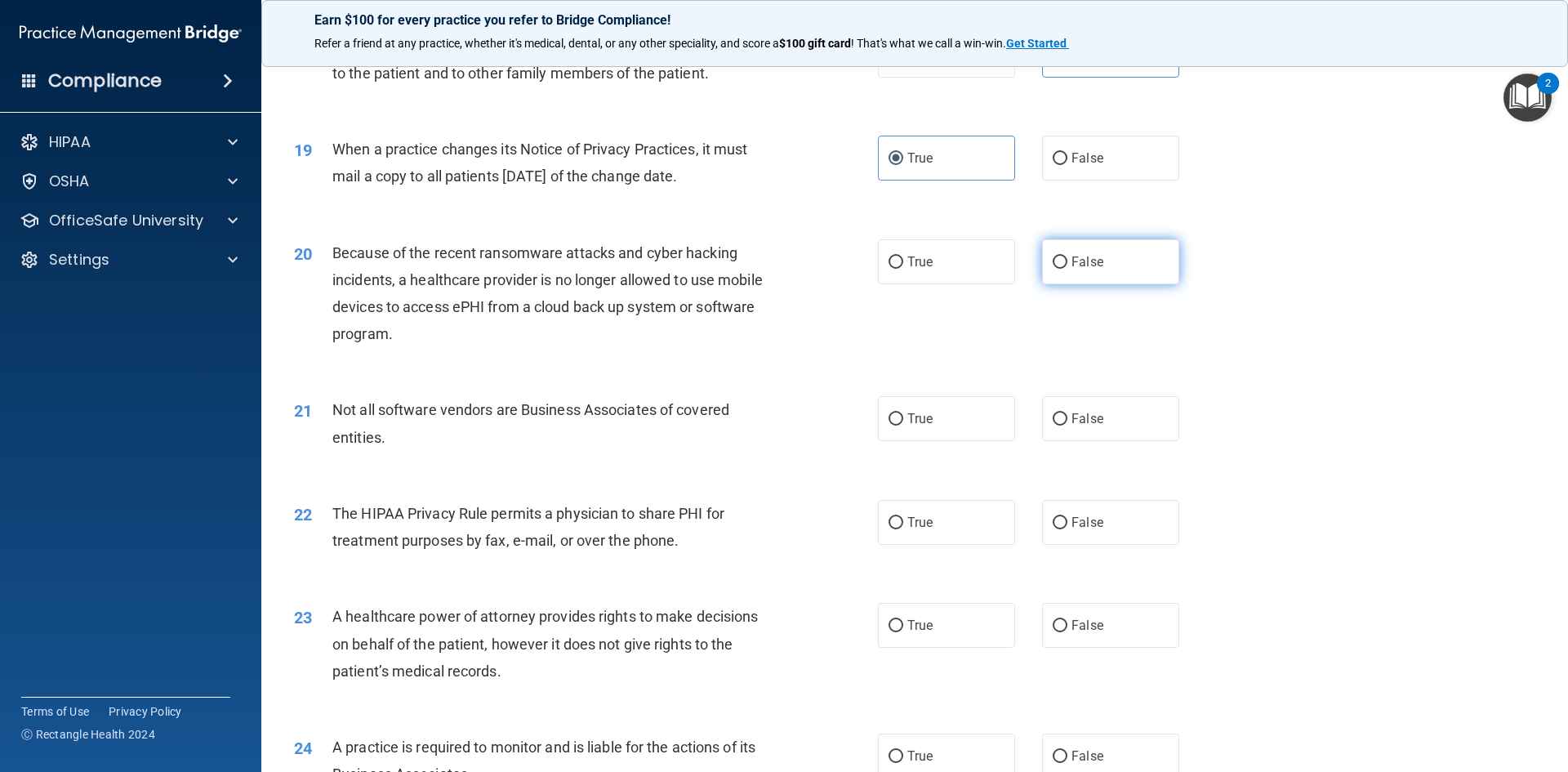
radio input "true"
click at [955, 270] on label "True" at bounding box center [946, 261] width 137 height 45
click at [903, 268] on input "True" at bounding box center [896, 262] width 15 height 12
radio input "true"
radio input "false"
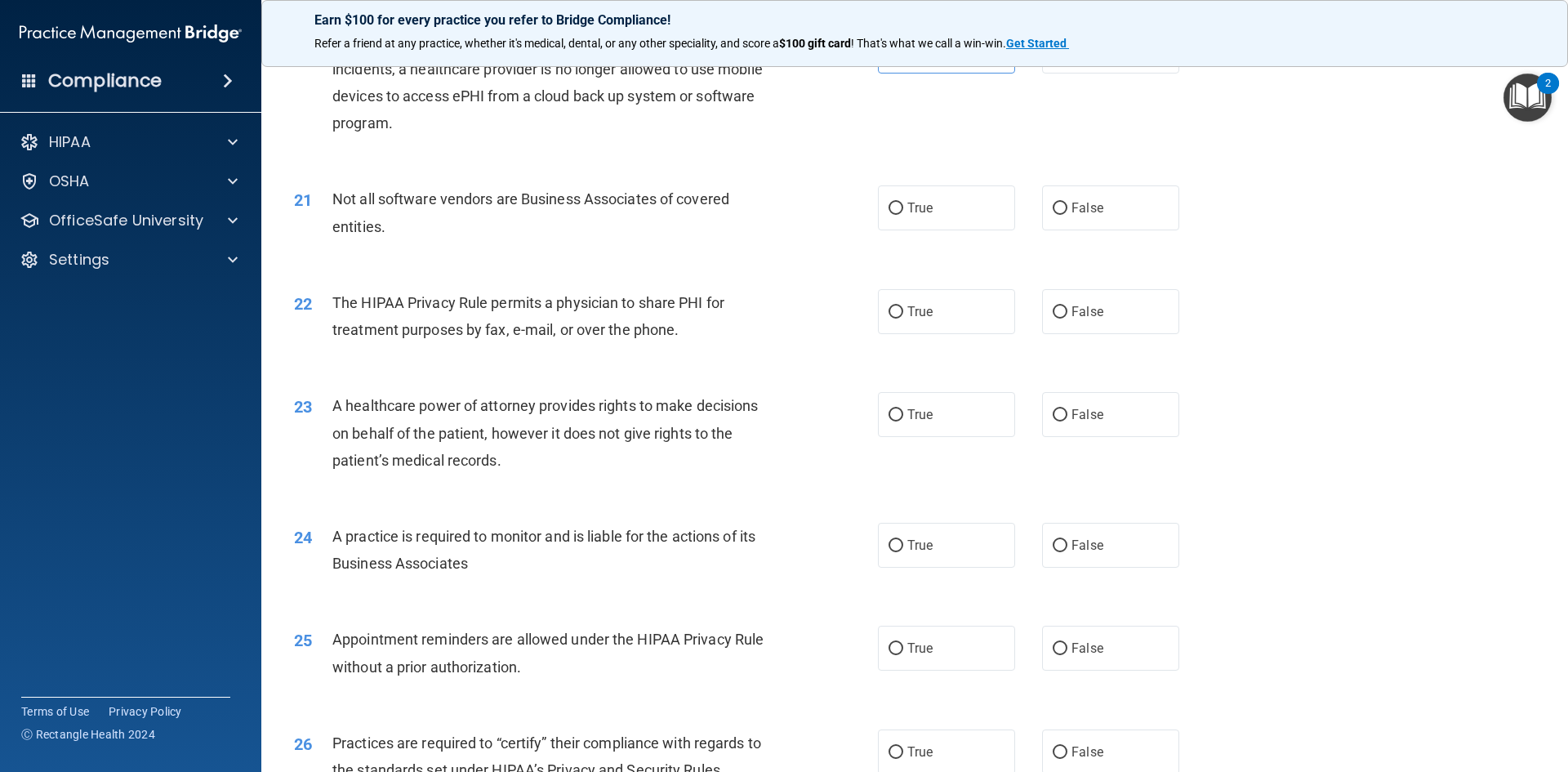
scroll to position [2451, 0]
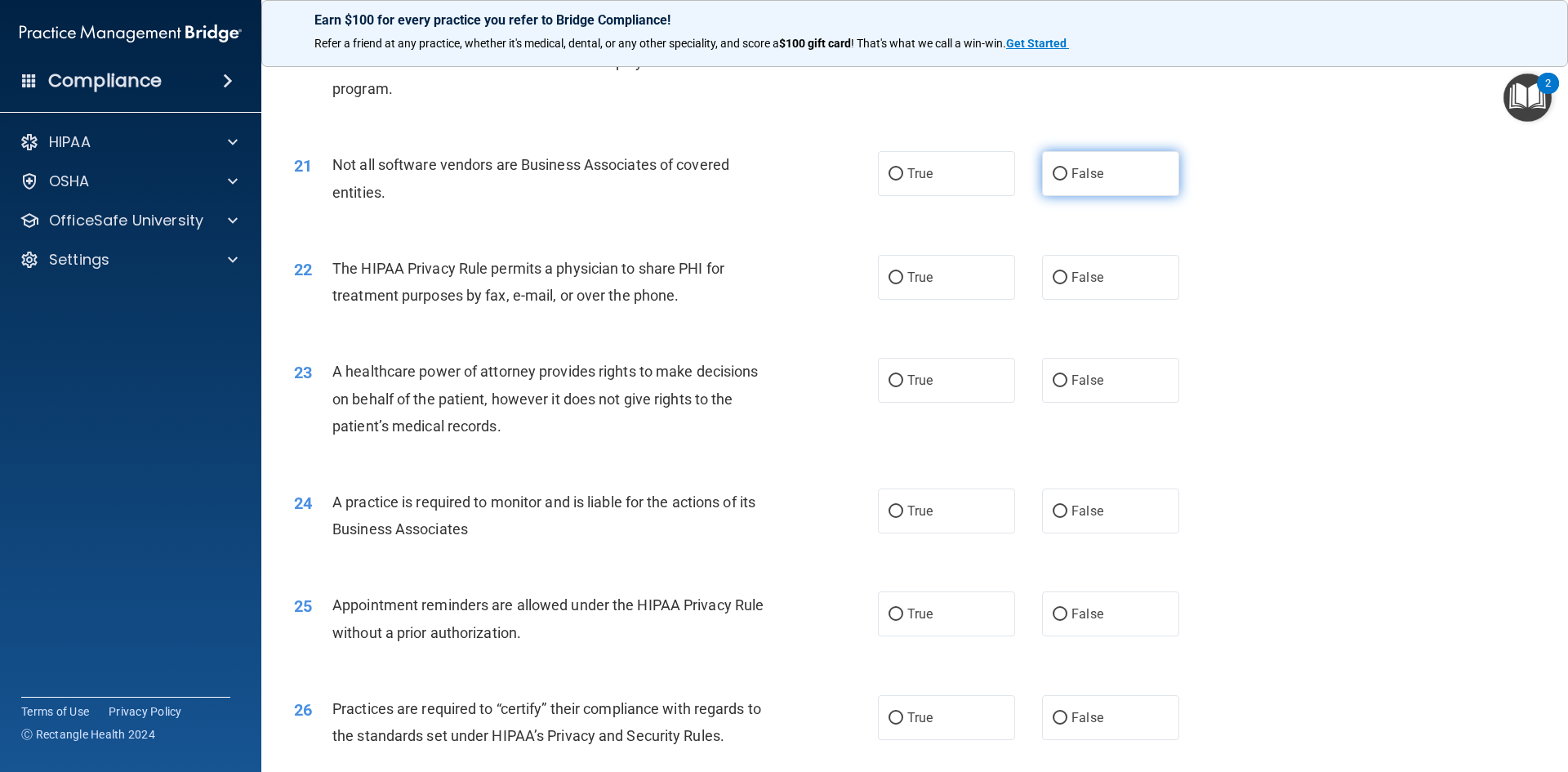
click at [1049, 194] on label "False" at bounding box center [1110, 173] width 137 height 45
click at [1052, 180] on input "False" at bounding box center [1060, 174] width 15 height 12
radio input "true"
click at [941, 285] on label "True" at bounding box center [946, 277] width 137 height 45
click at [903, 285] on input "True" at bounding box center [896, 278] width 15 height 12
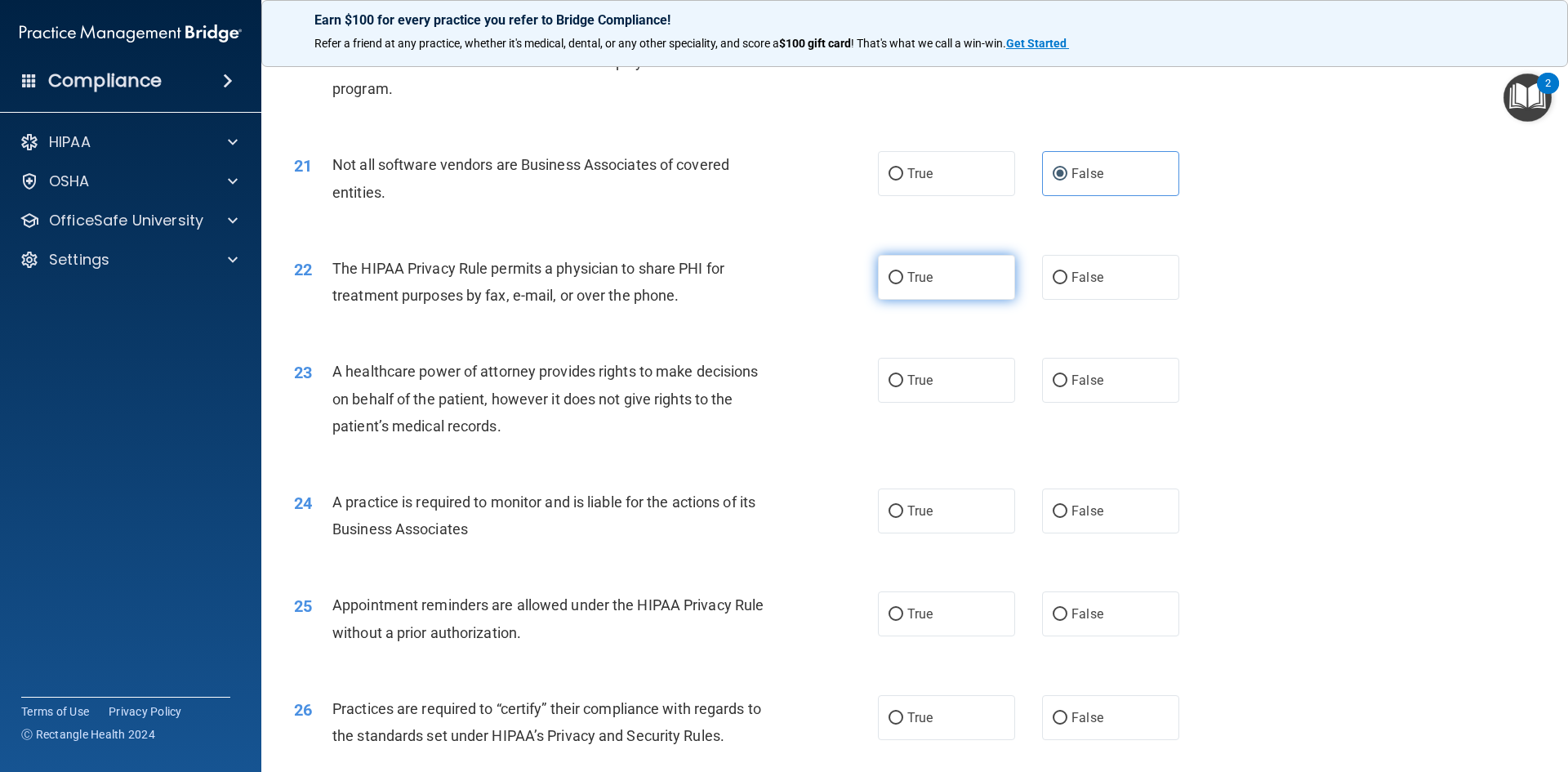
radio input "true"
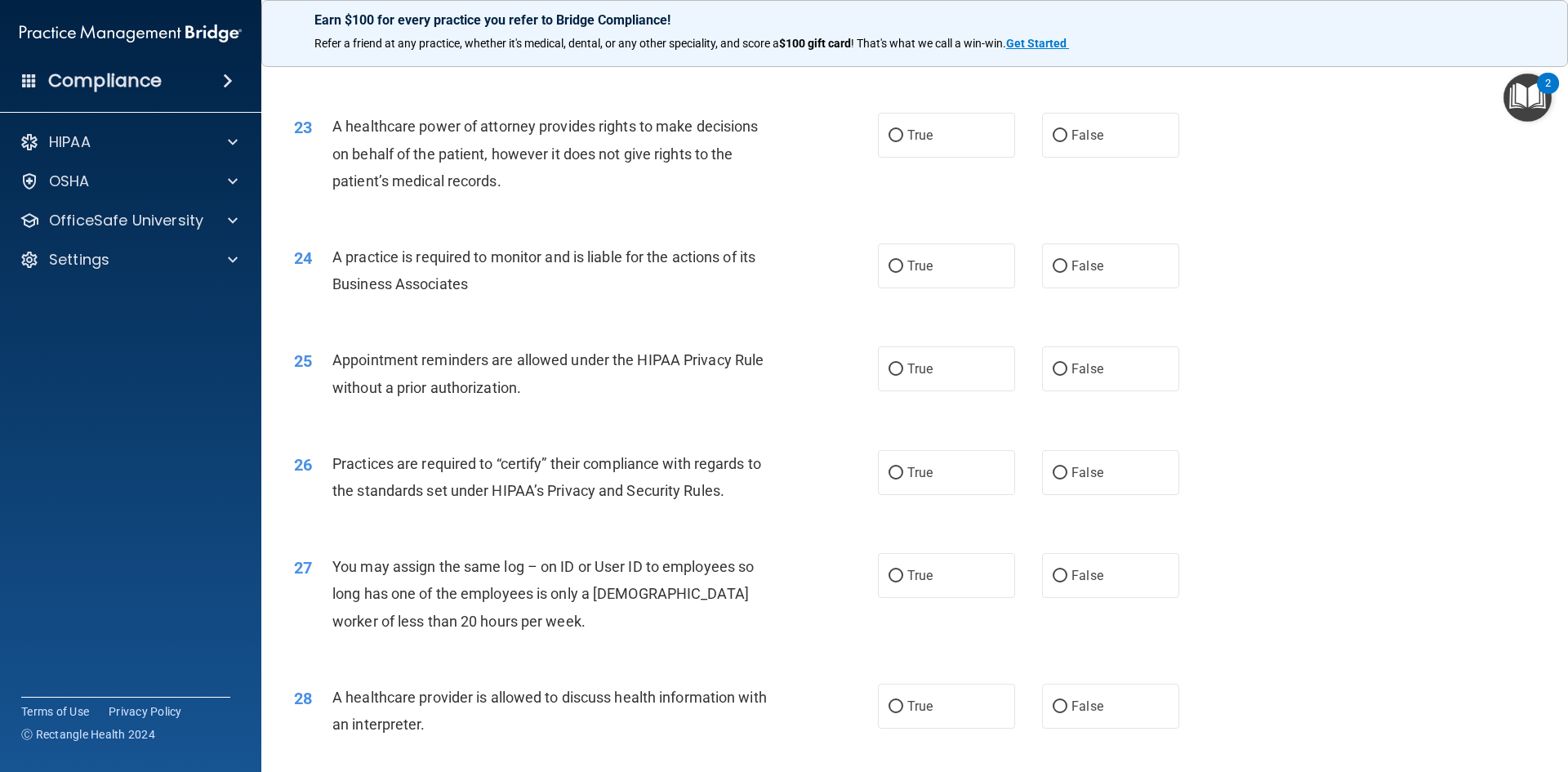
scroll to position [3030, 0]
